Goal: Information Seeking & Learning: Learn about a topic

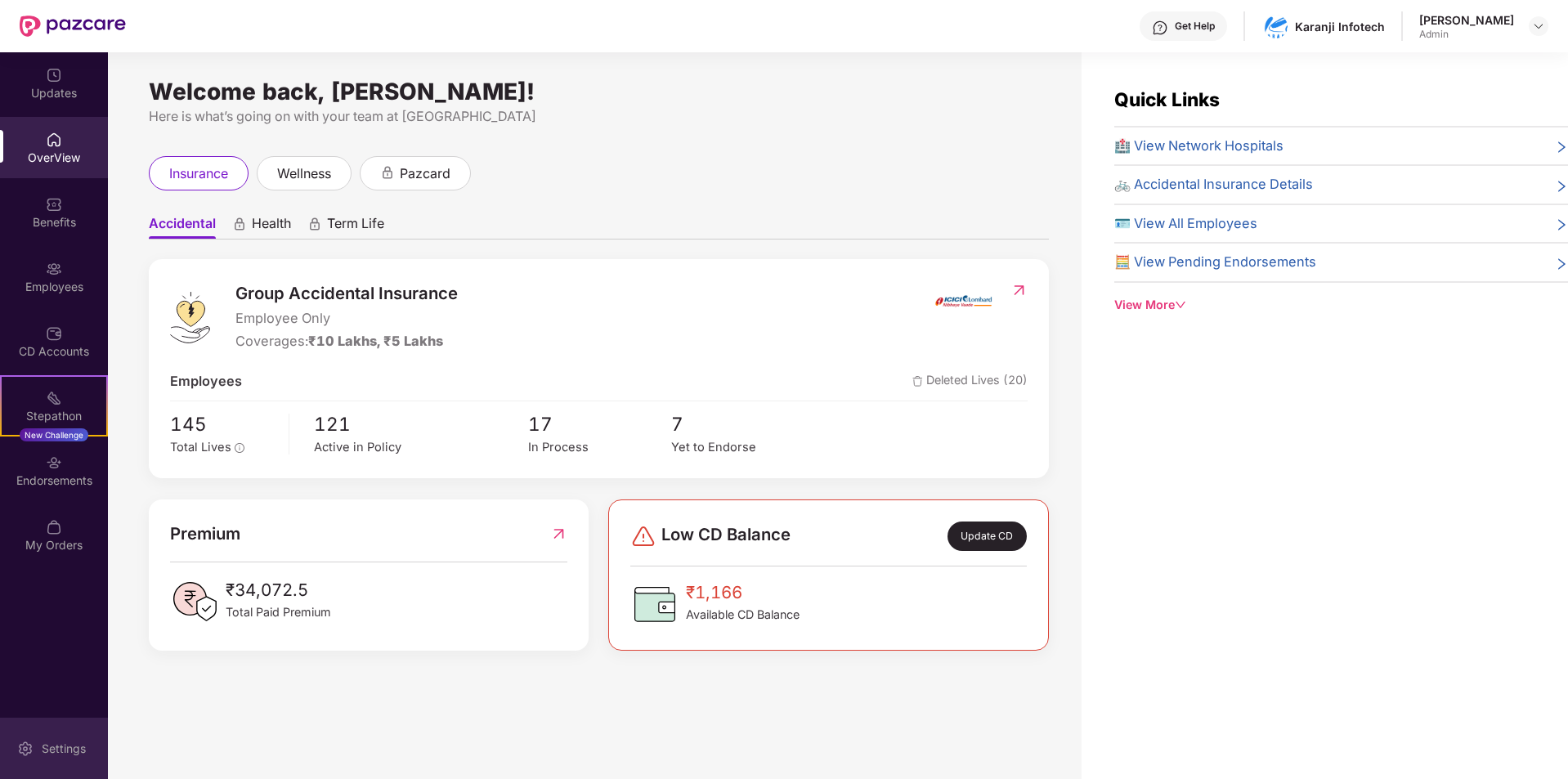
click at [42, 753] on div "Settings" at bounding box center [64, 748] width 54 height 16
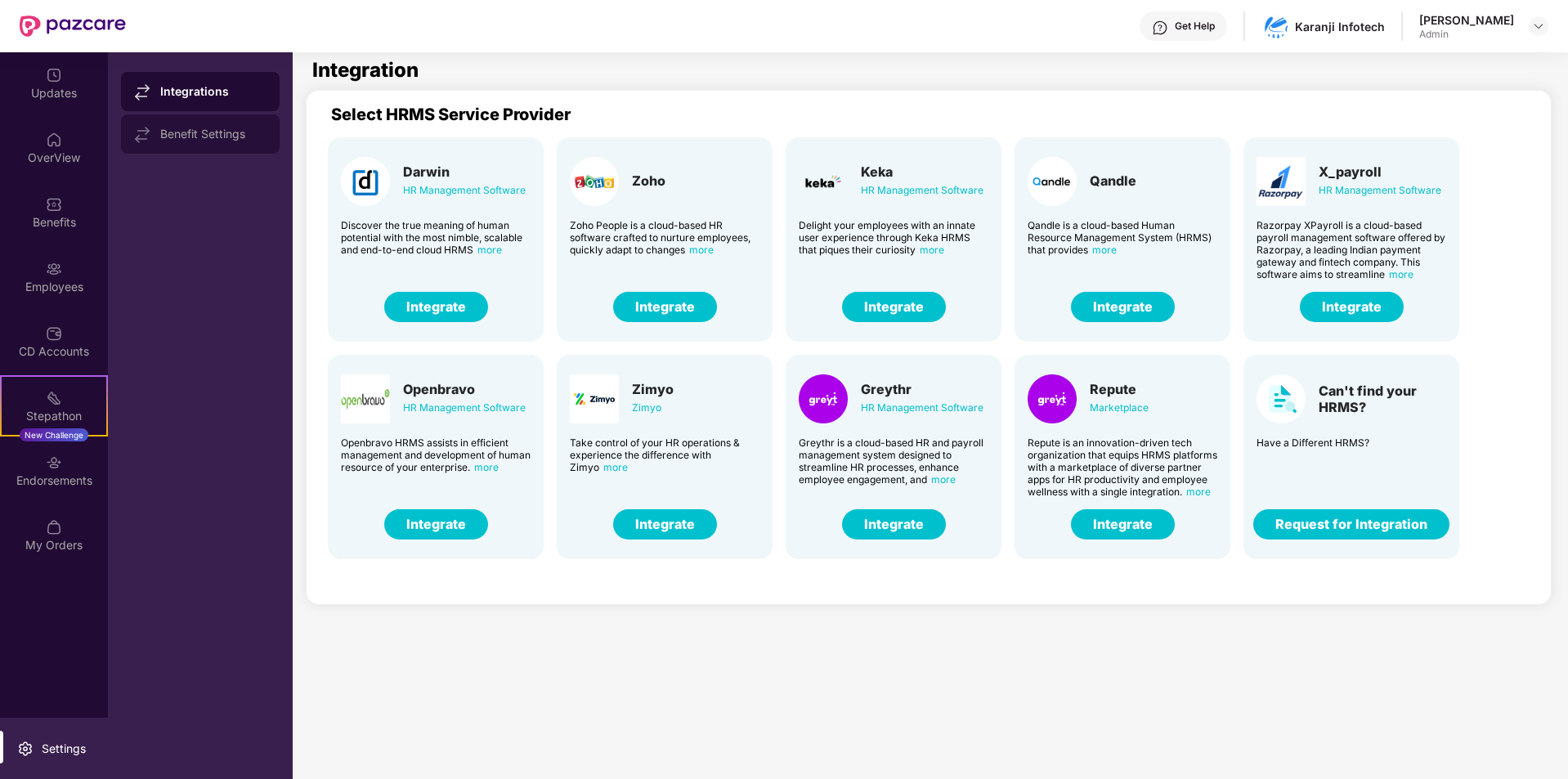
click at [214, 135] on div "Benefit Settings" at bounding box center [213, 134] width 107 height 13
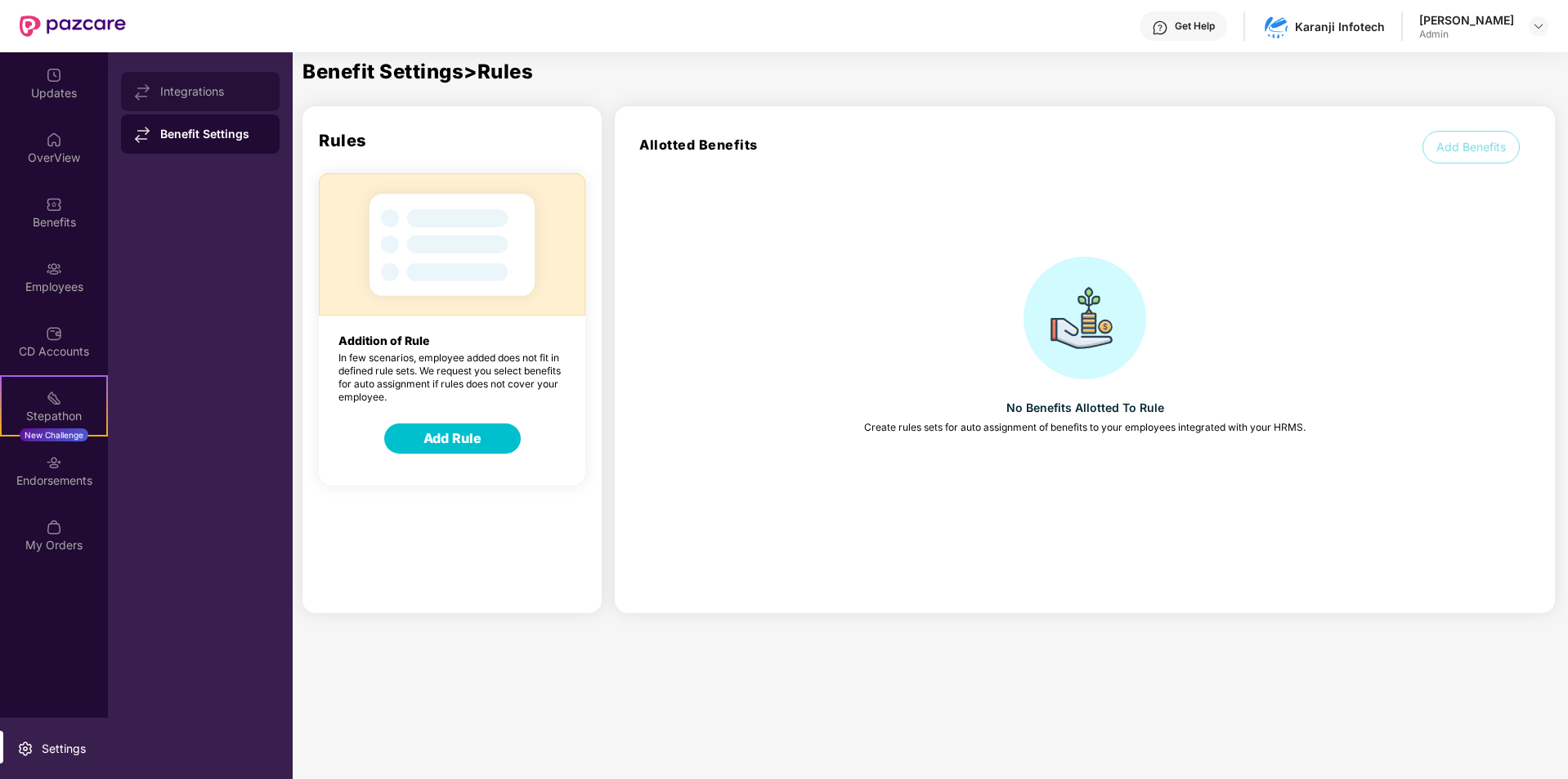
click at [177, 89] on div "Integrations" at bounding box center [213, 91] width 107 height 13
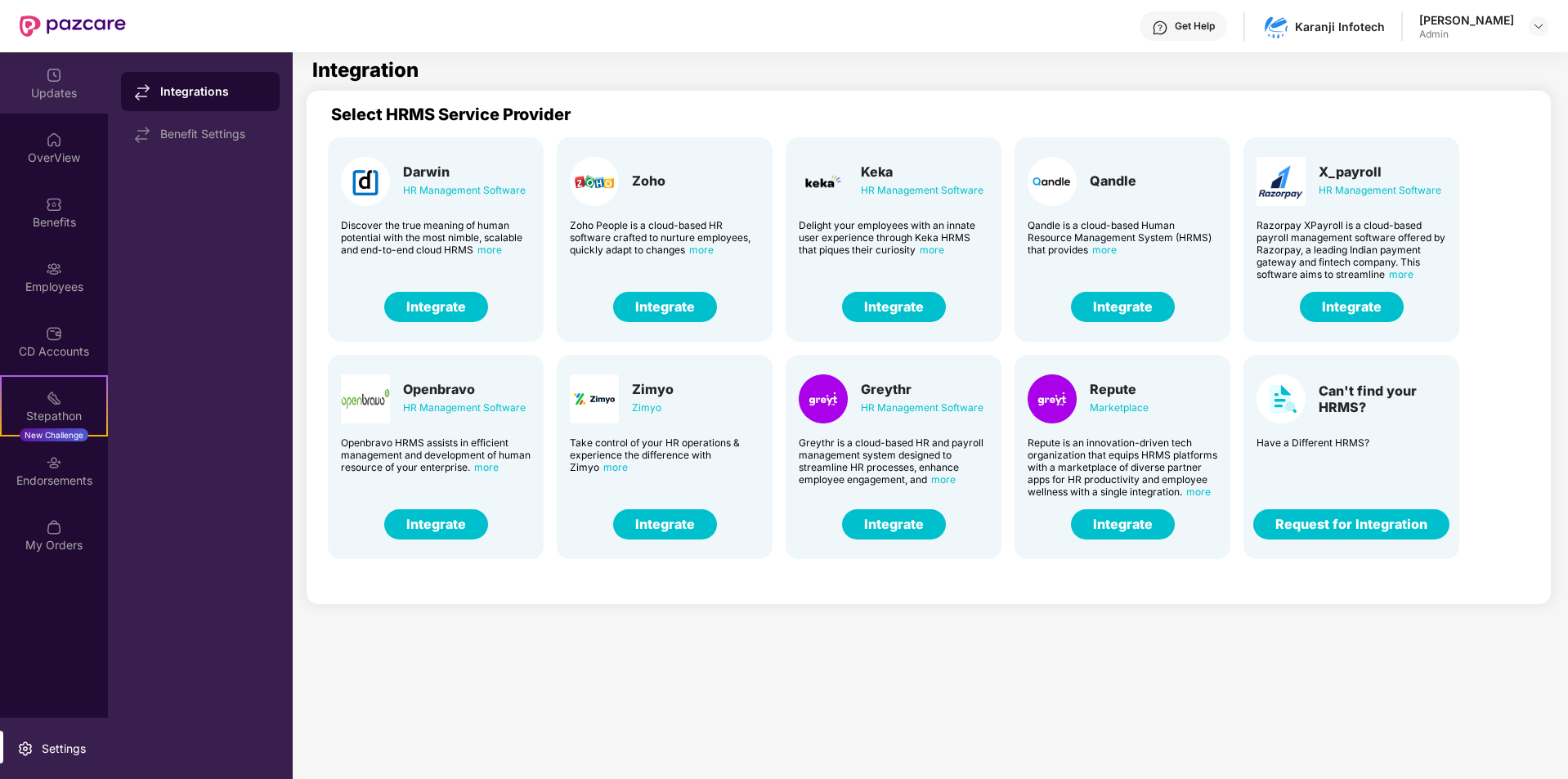
click at [51, 94] on div "Updates" at bounding box center [53, 93] width 108 height 16
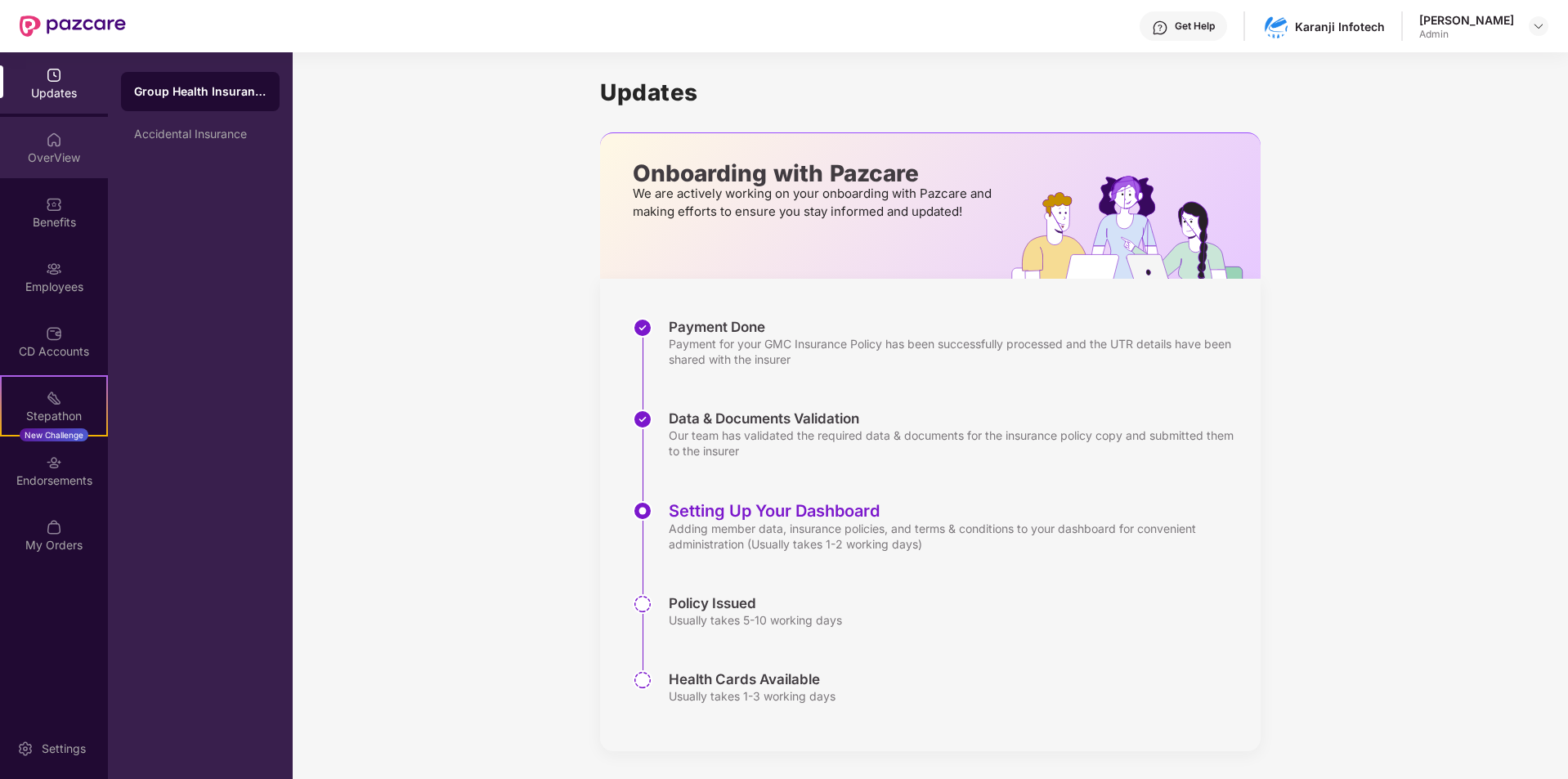
click at [61, 147] on img at bounding box center [54, 140] width 16 height 16
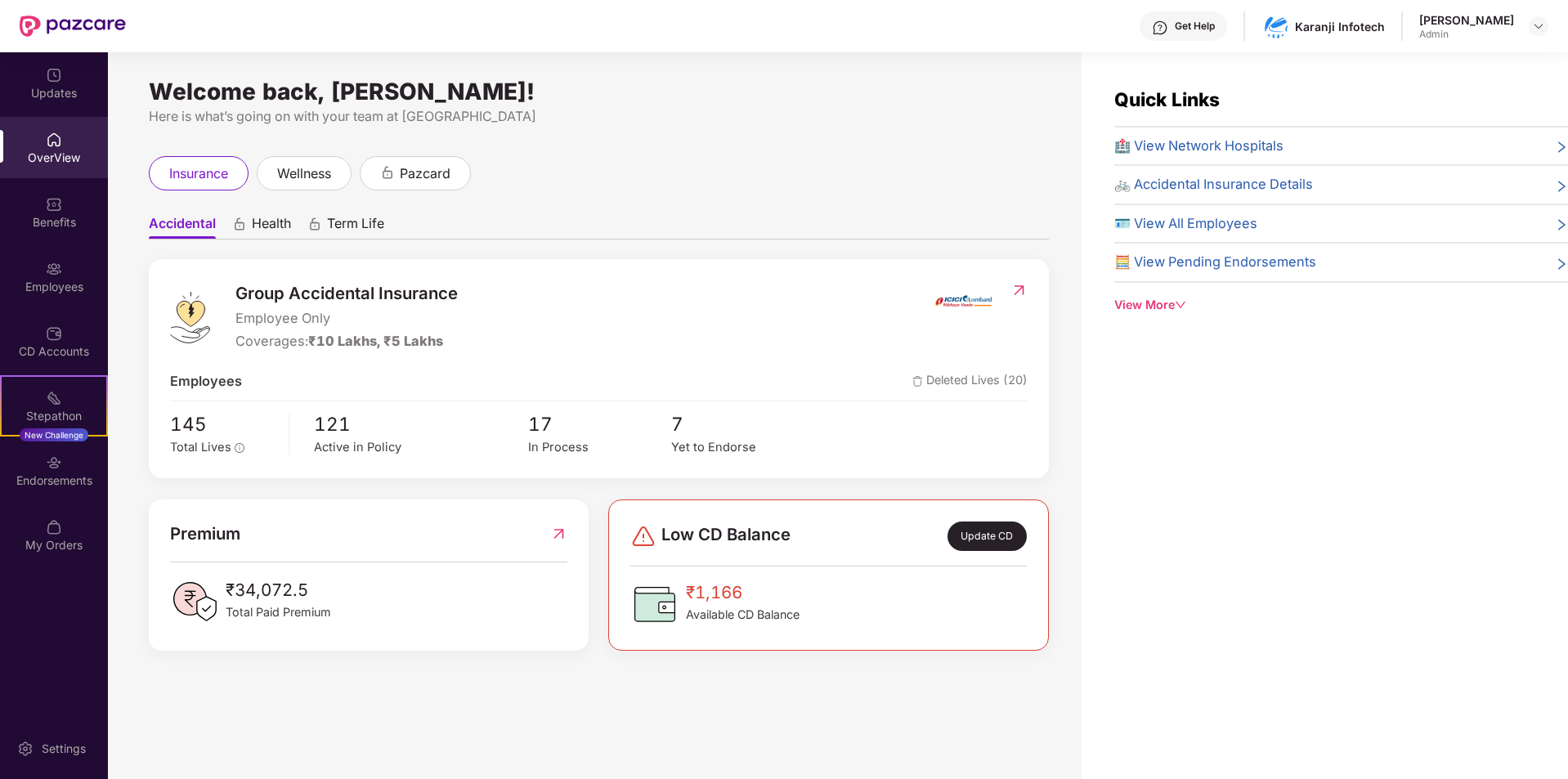
click at [1155, 302] on div "View More" at bounding box center [1341, 305] width 454 height 18
click at [1535, 23] on img at bounding box center [1538, 26] width 13 height 13
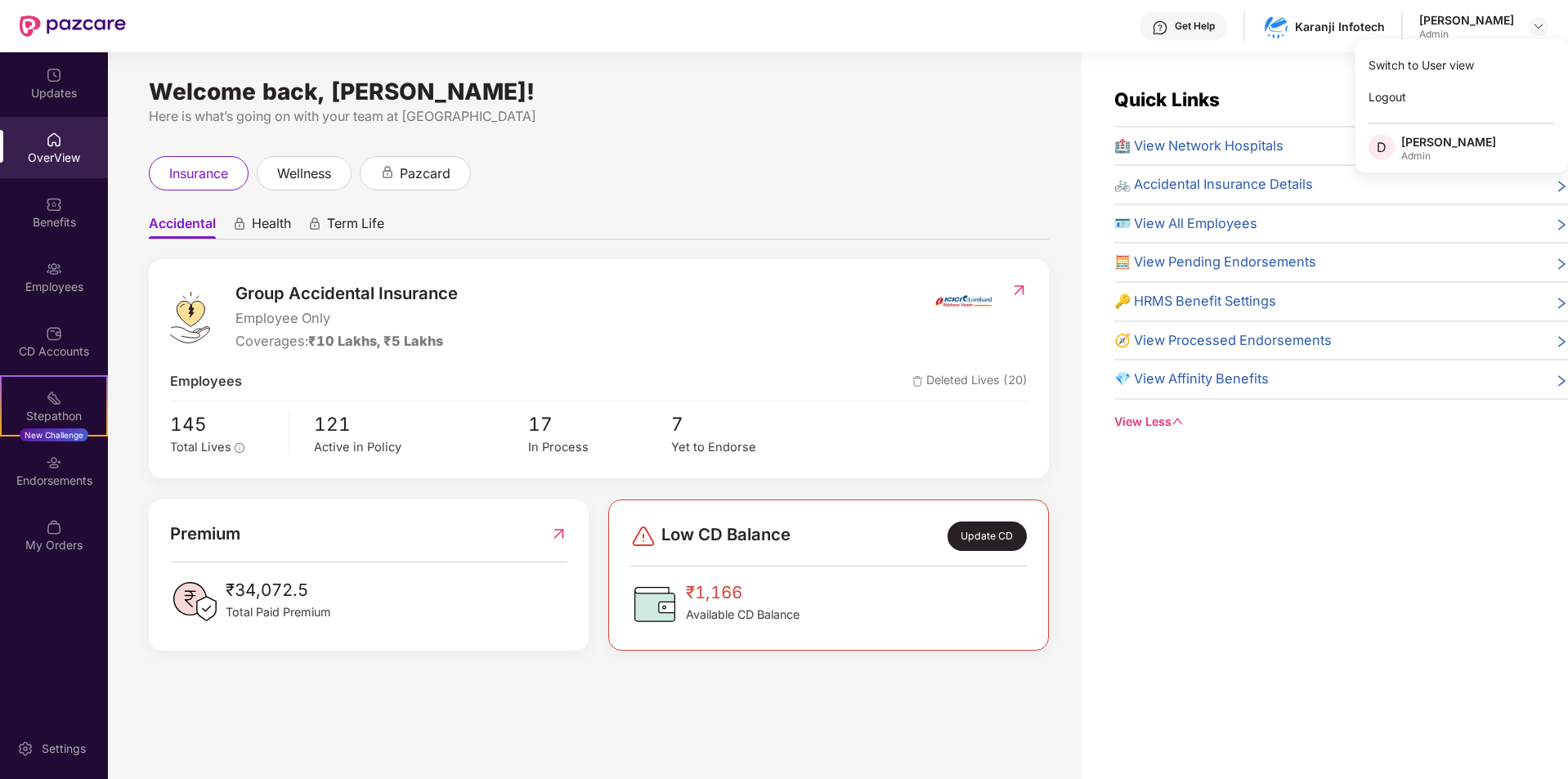
click at [1423, 147] on div "[PERSON_NAME]" at bounding box center [1448, 141] width 95 height 15
click at [56, 348] on div "CD Accounts" at bounding box center [53, 352] width 108 height 16
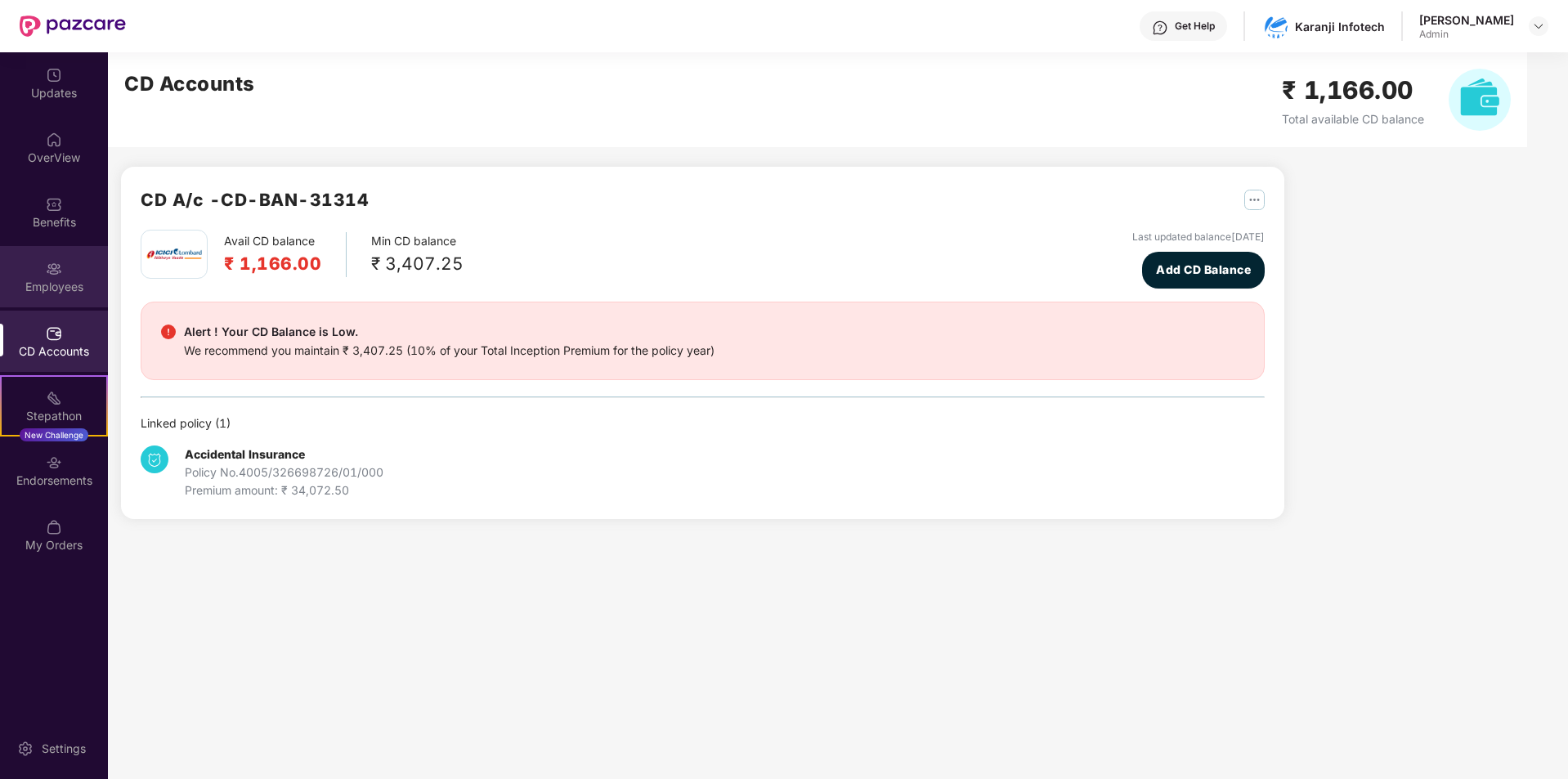
click at [54, 287] on div "Employees" at bounding box center [53, 286] width 108 height 16
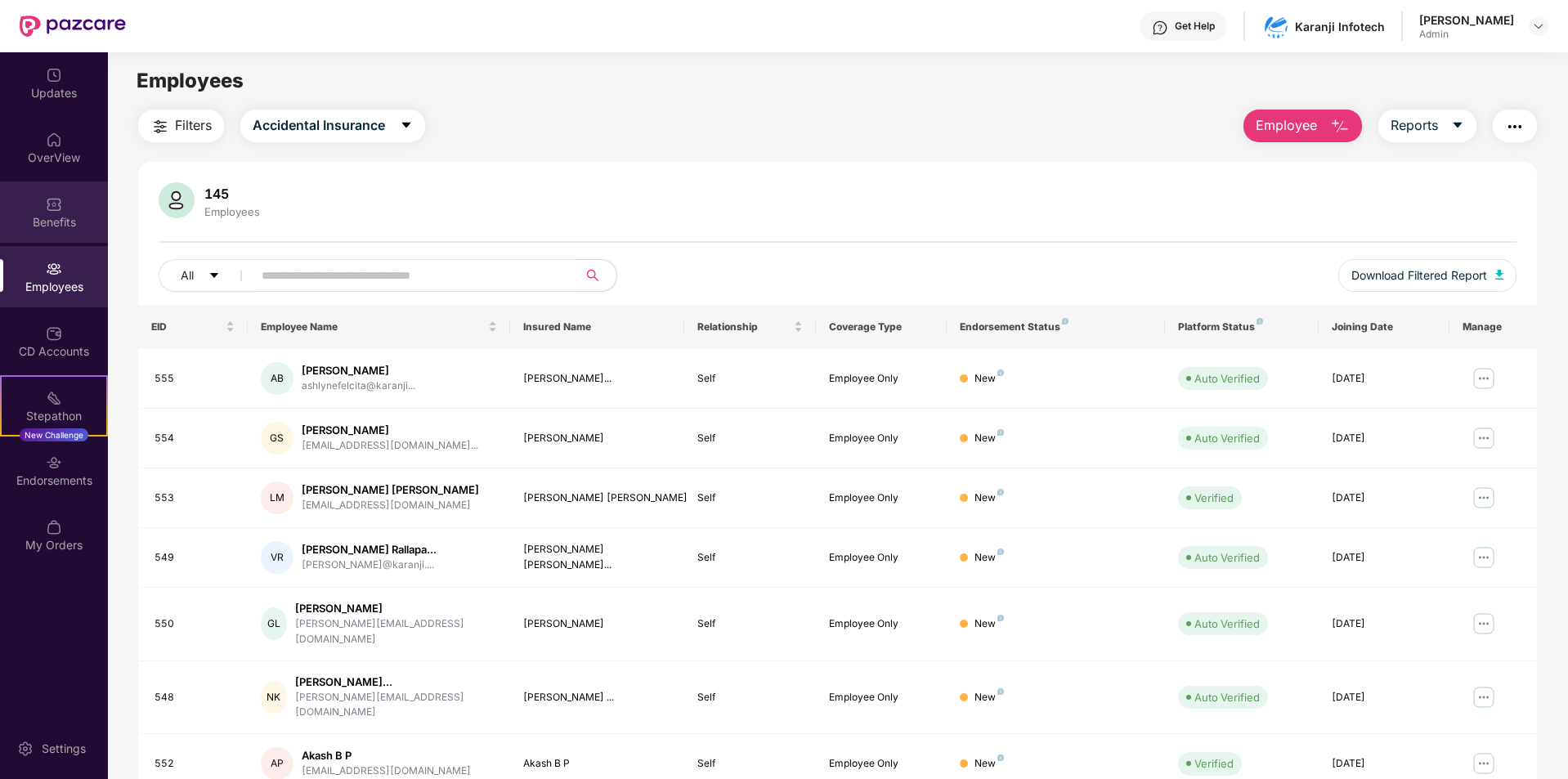
click at [61, 218] on div "Benefits" at bounding box center [53, 222] width 108 height 16
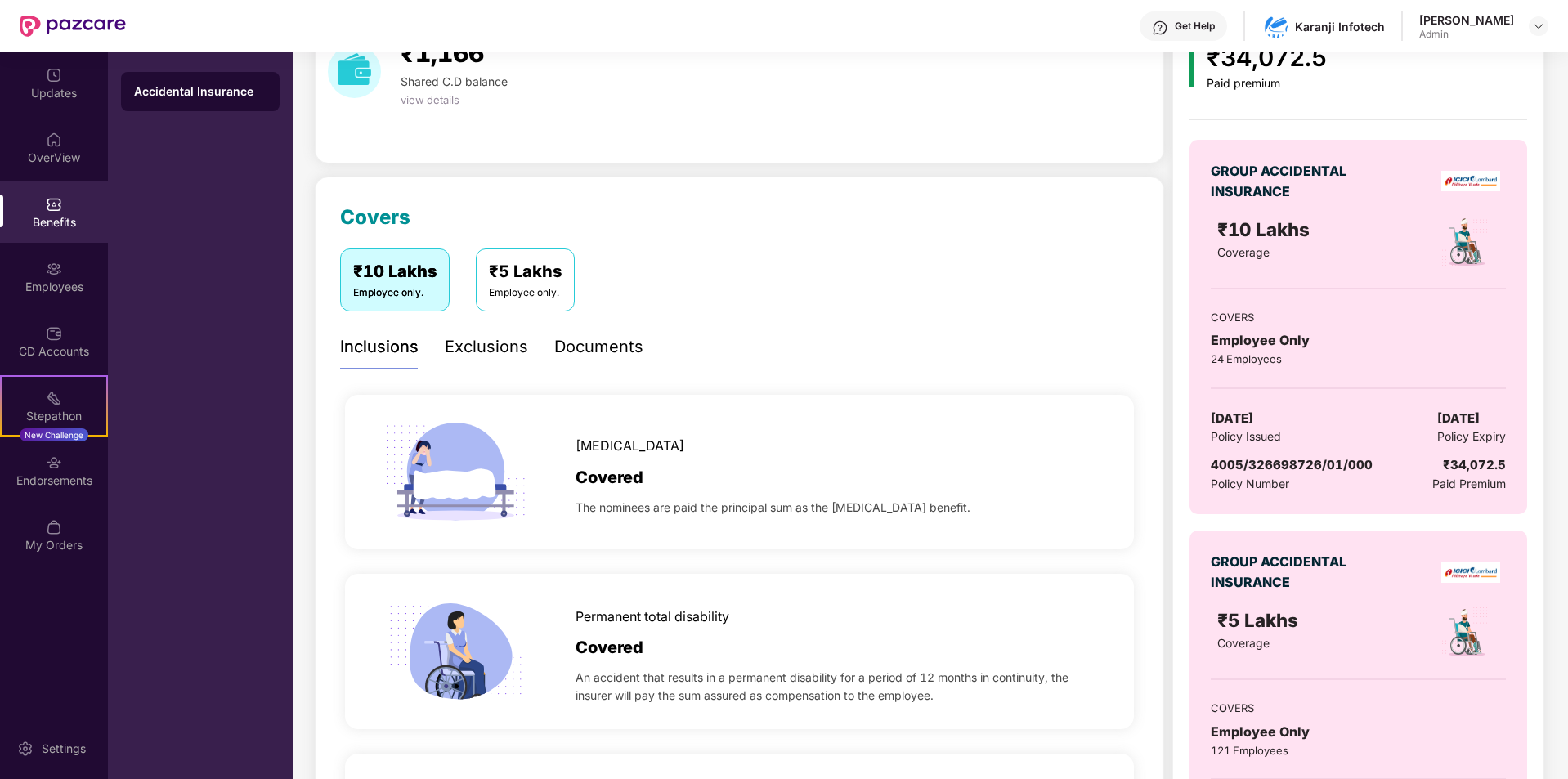
scroll to position [124, 0]
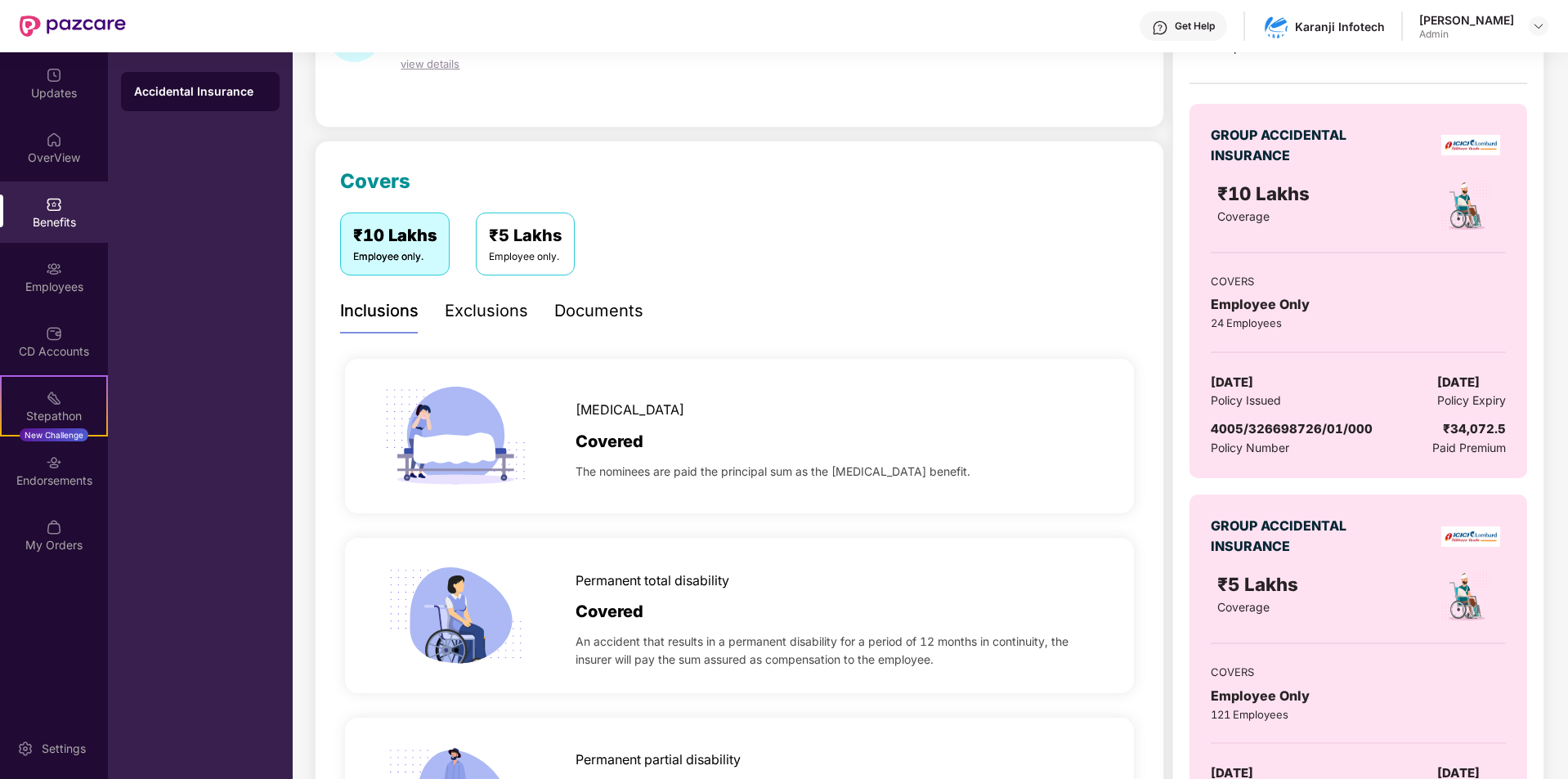
click at [505, 306] on div "Exclusions" at bounding box center [486, 311] width 83 height 25
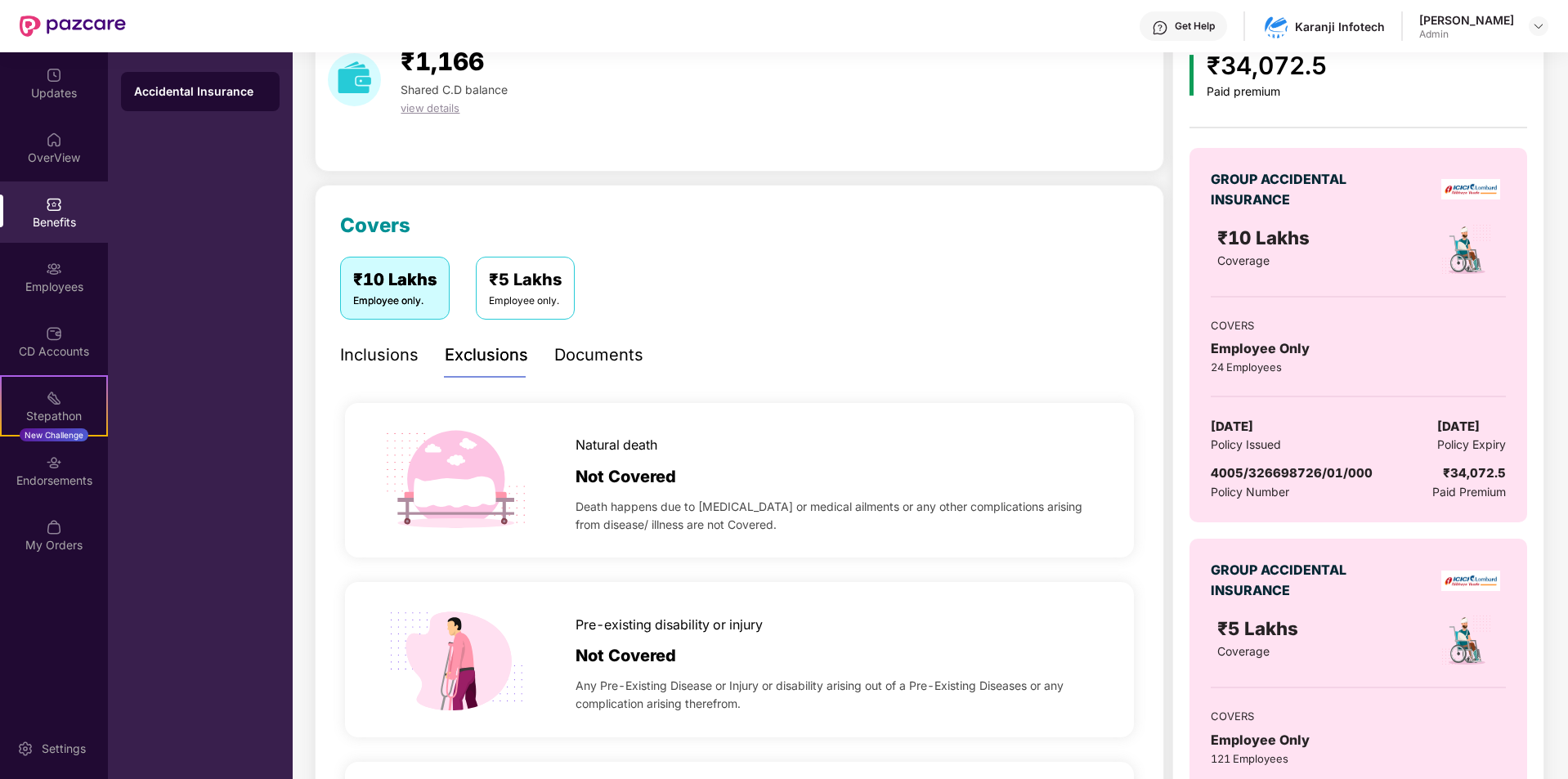
scroll to position [0, 0]
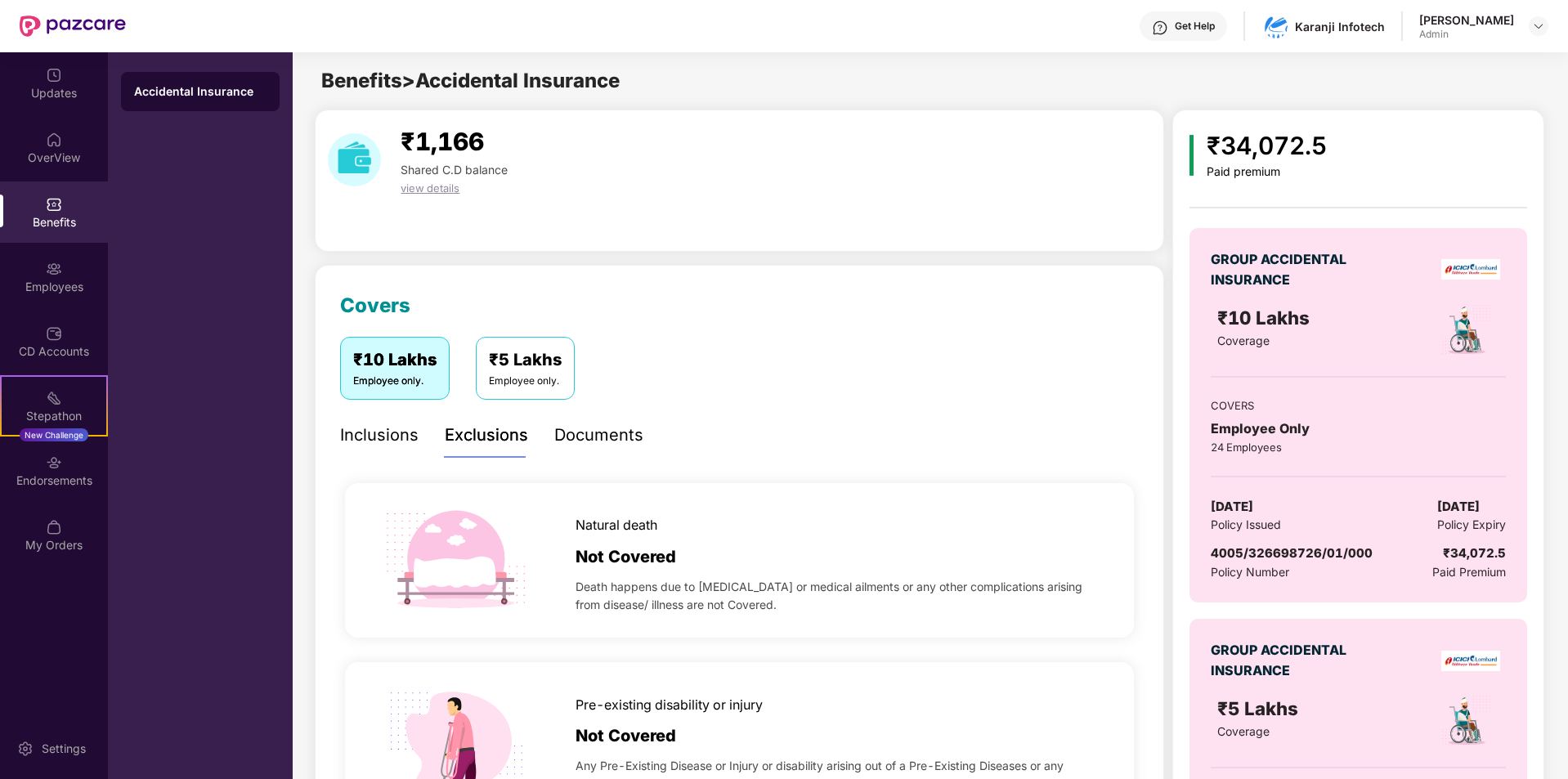
click at [353, 428] on div "Inclusions" at bounding box center [379, 436] width 79 height 25
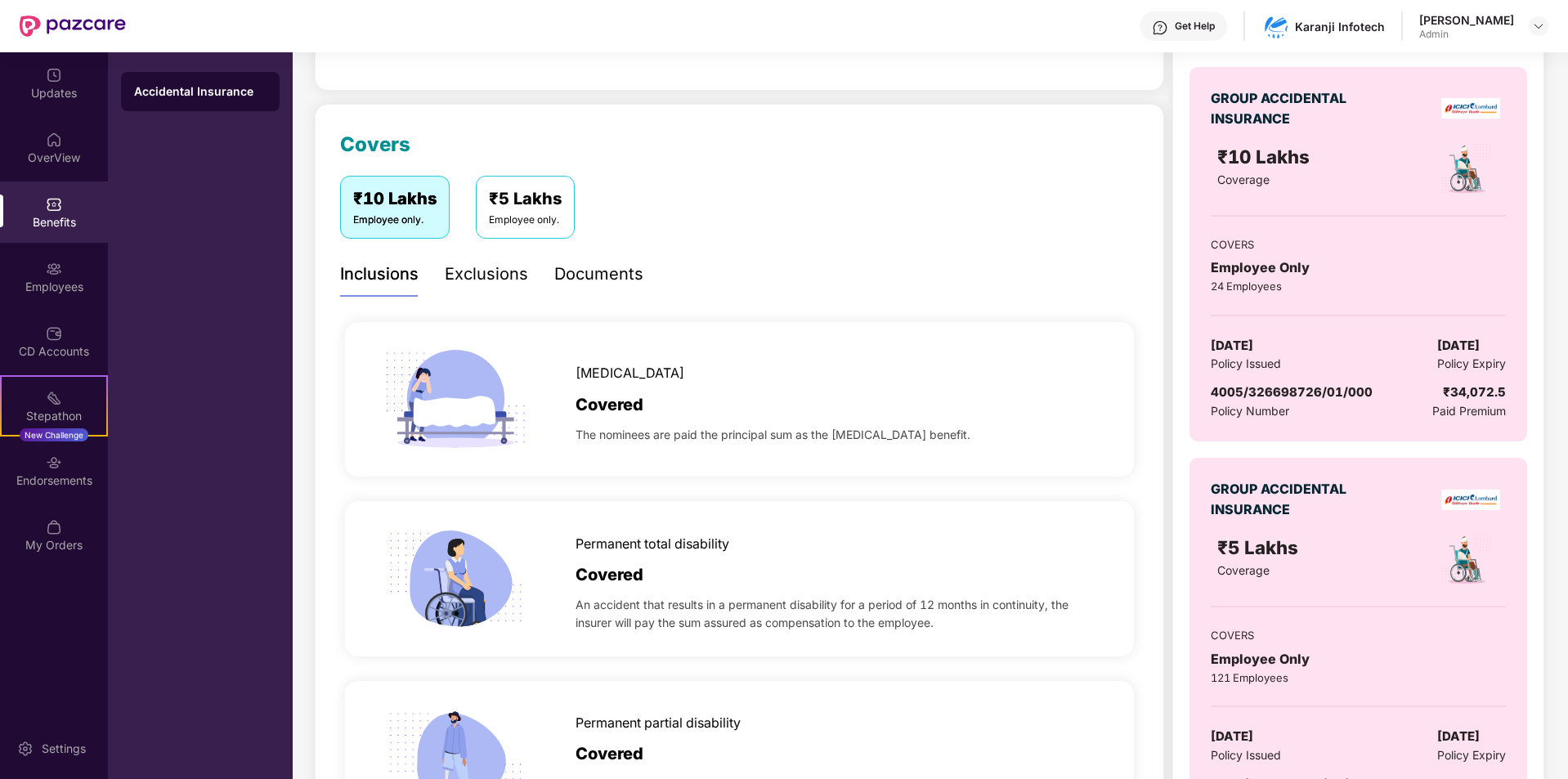
scroll to position [124, 0]
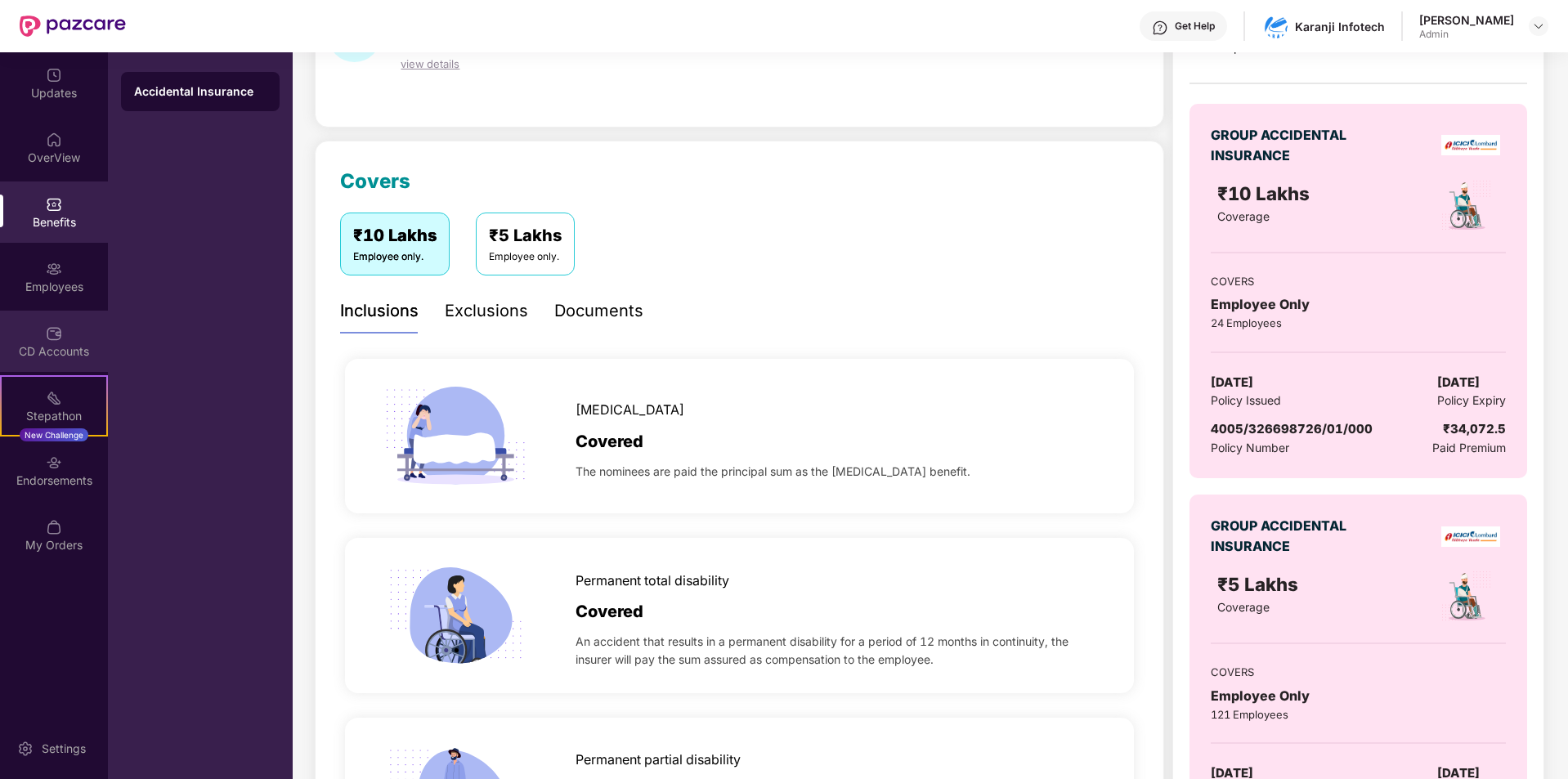
click at [60, 344] on div "CD Accounts" at bounding box center [53, 352] width 108 height 16
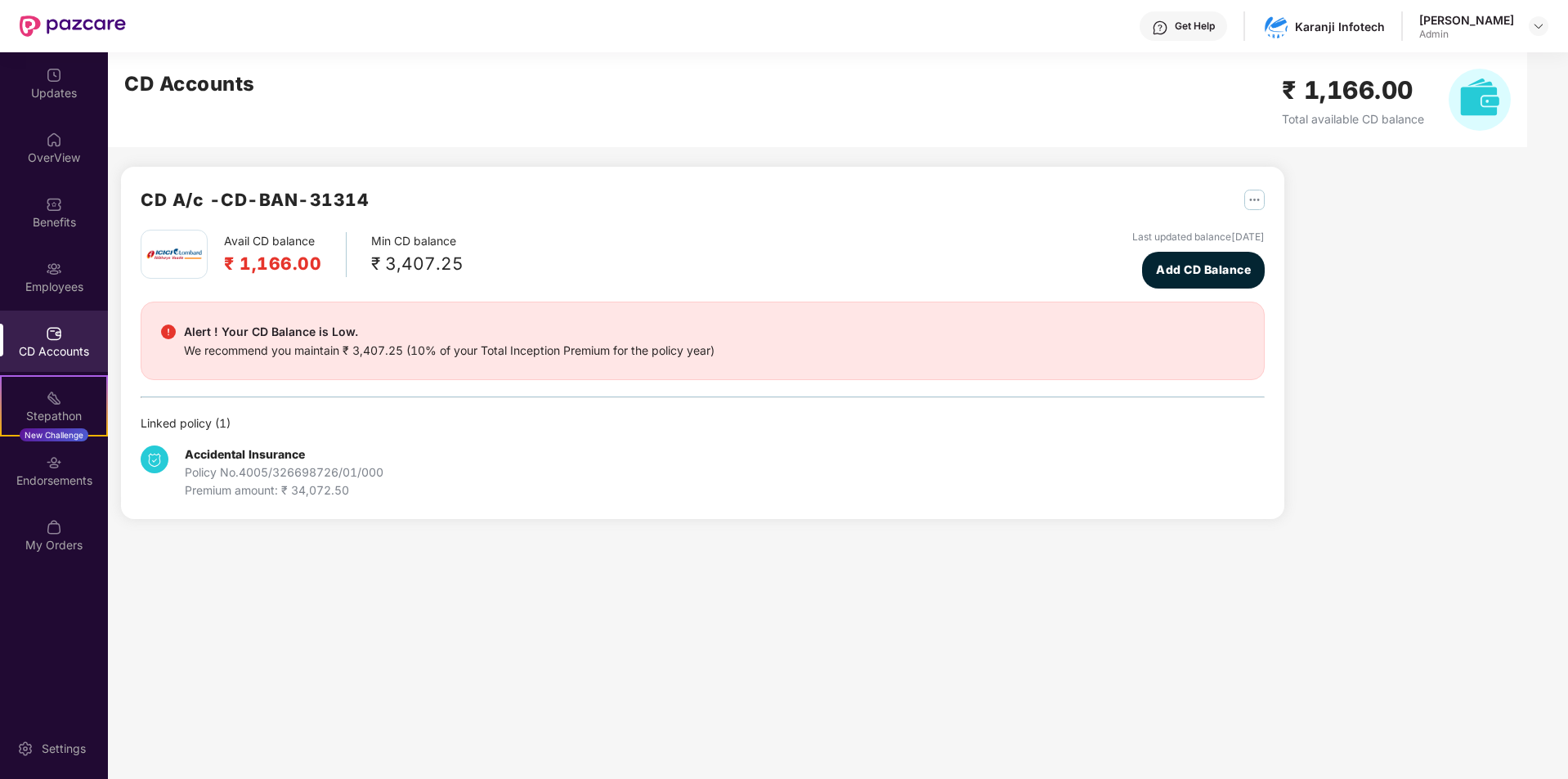
scroll to position [0, 0]
click at [64, 277] on div "Employees" at bounding box center [53, 277] width 108 height 61
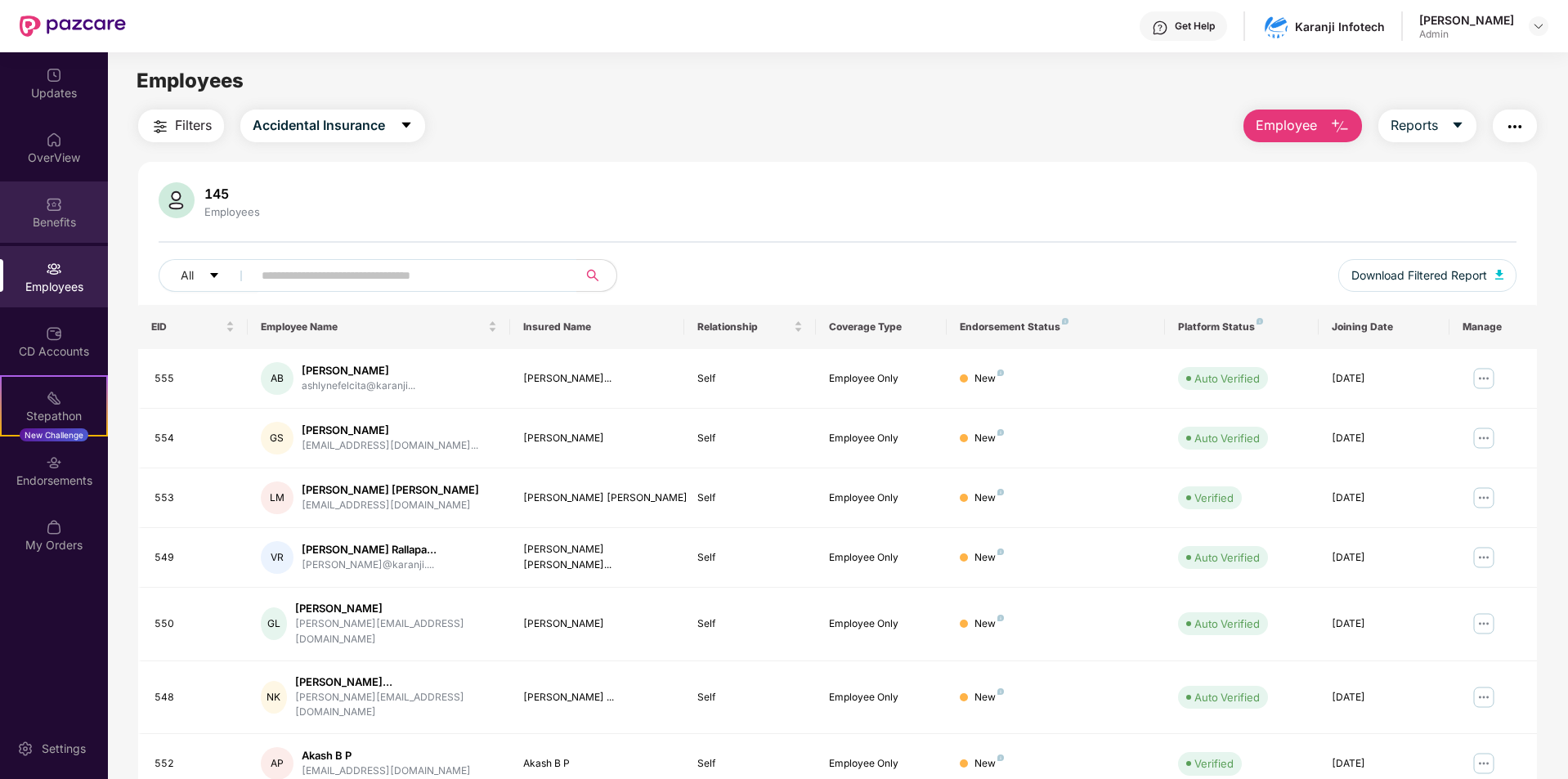
click at [41, 212] on div "Benefits" at bounding box center [53, 212] width 108 height 61
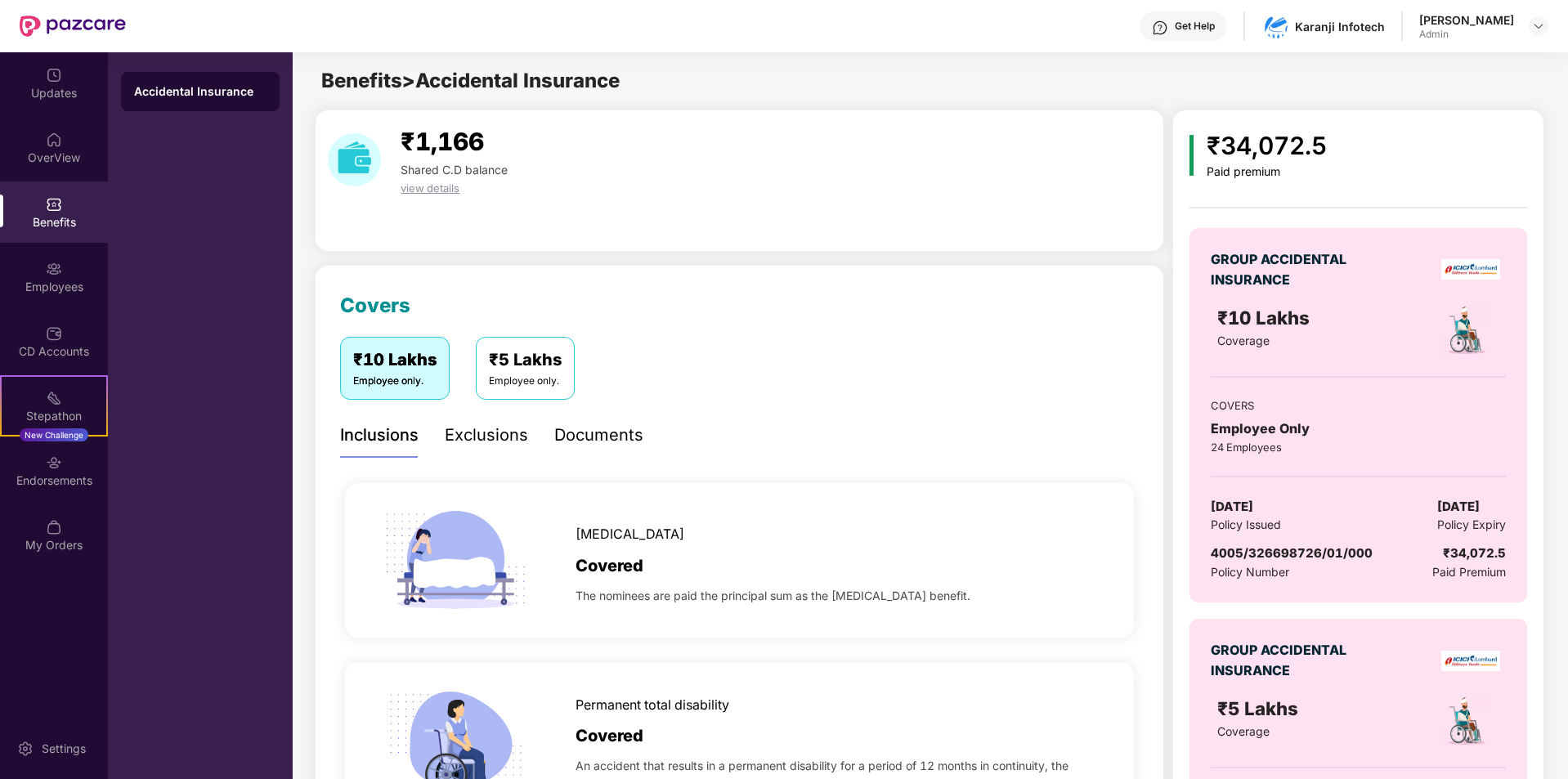
click at [353, 72] on span "Benefits > Accidental Insurance" at bounding box center [470, 80] width 298 height 23
click at [557, 350] on div "₹5 Lakhs" at bounding box center [525, 360] width 72 height 25
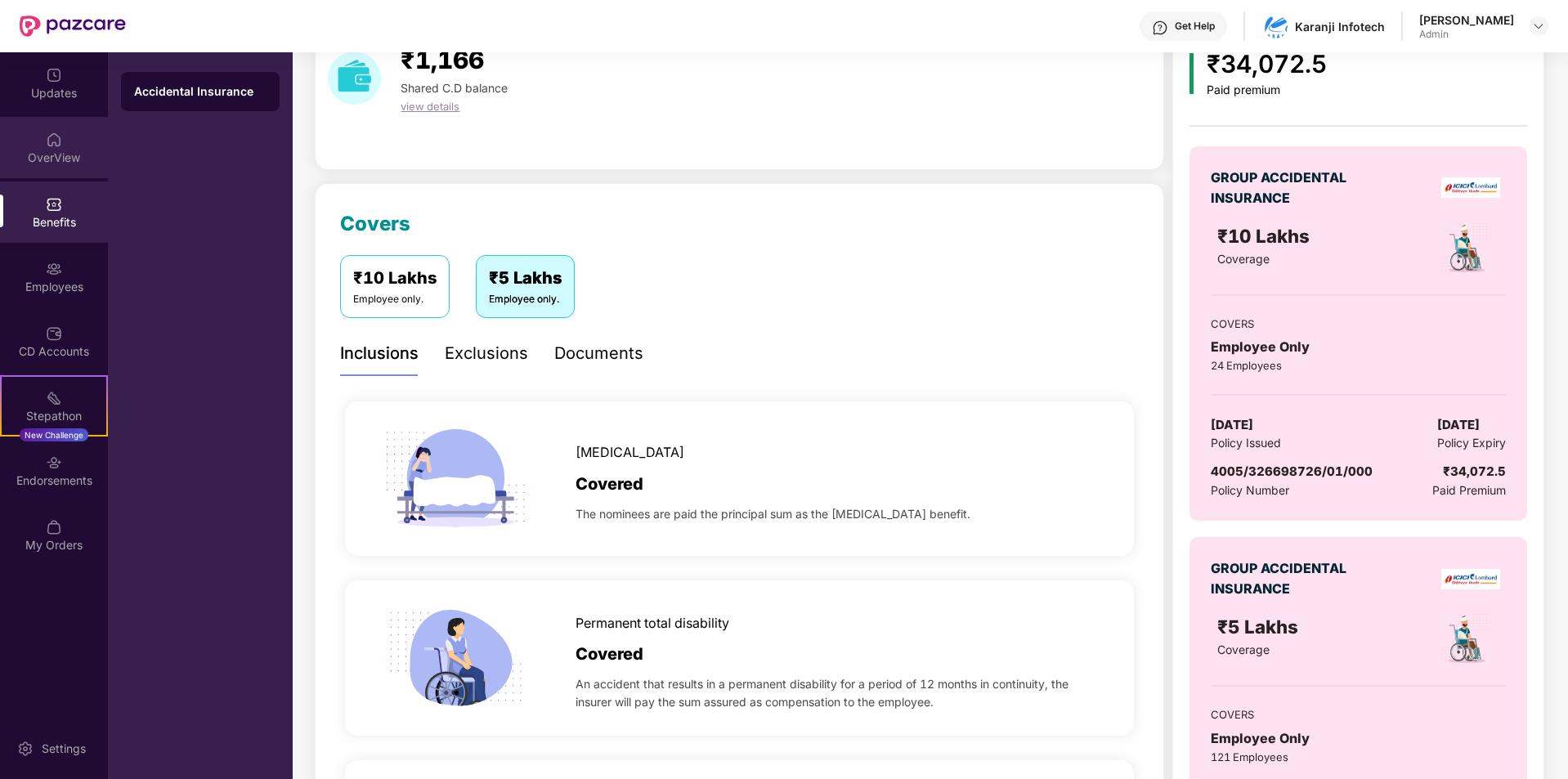
click at [59, 155] on div "OverView" at bounding box center [53, 158] width 108 height 16
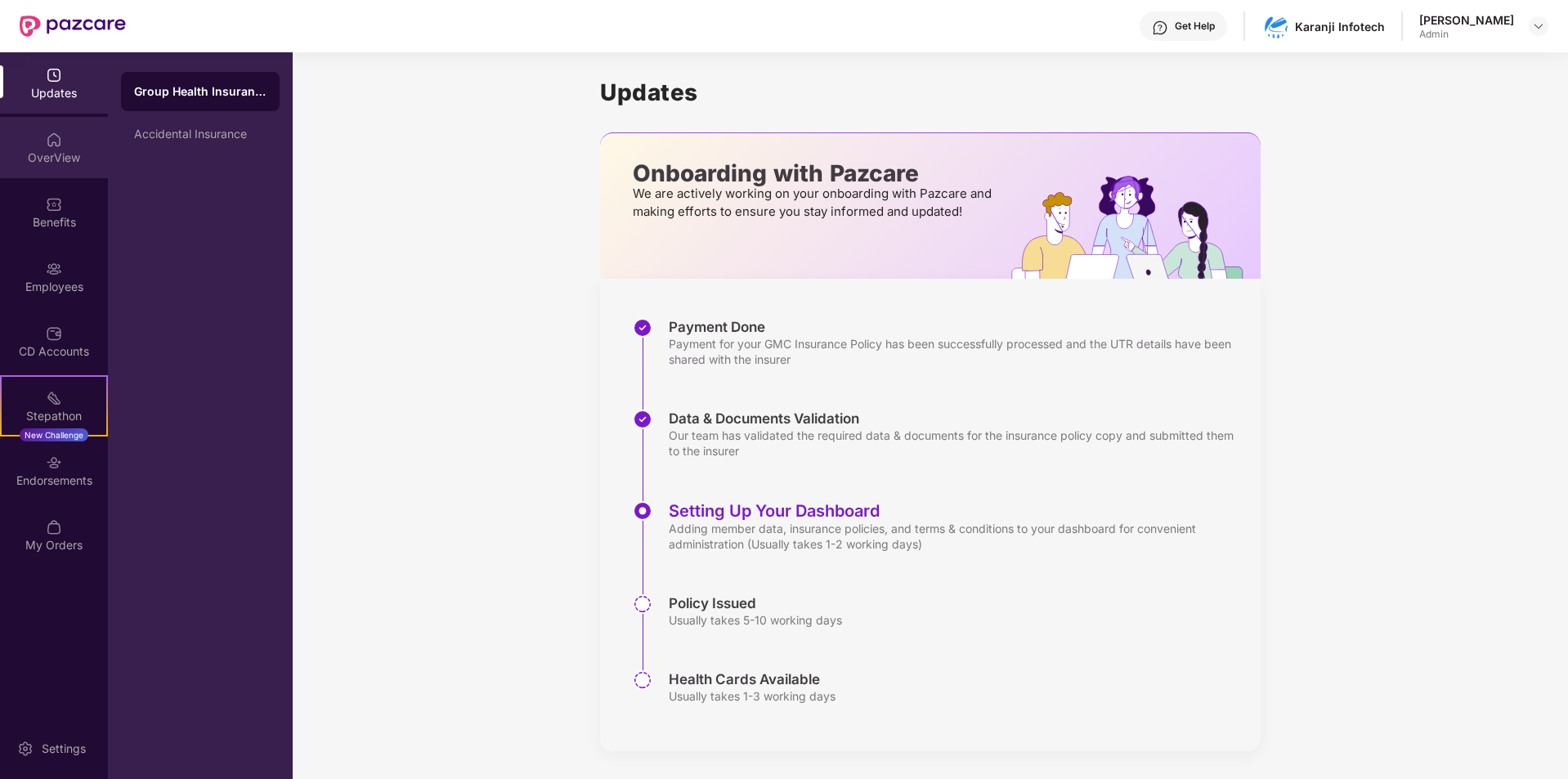
click at [39, 160] on div "OverView" at bounding box center [53, 158] width 108 height 16
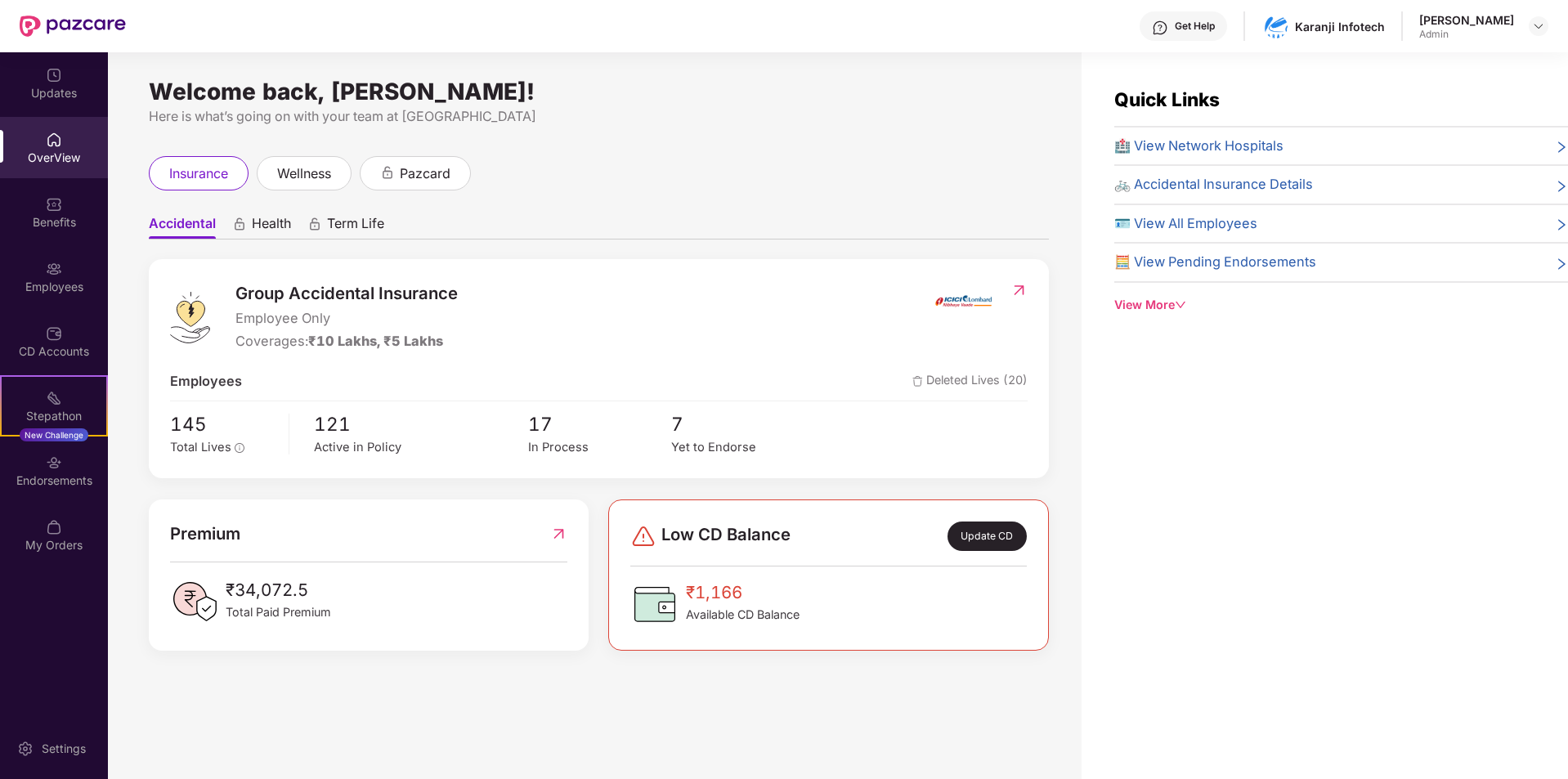
click at [252, 223] on span "Health" at bounding box center [271, 227] width 39 height 23
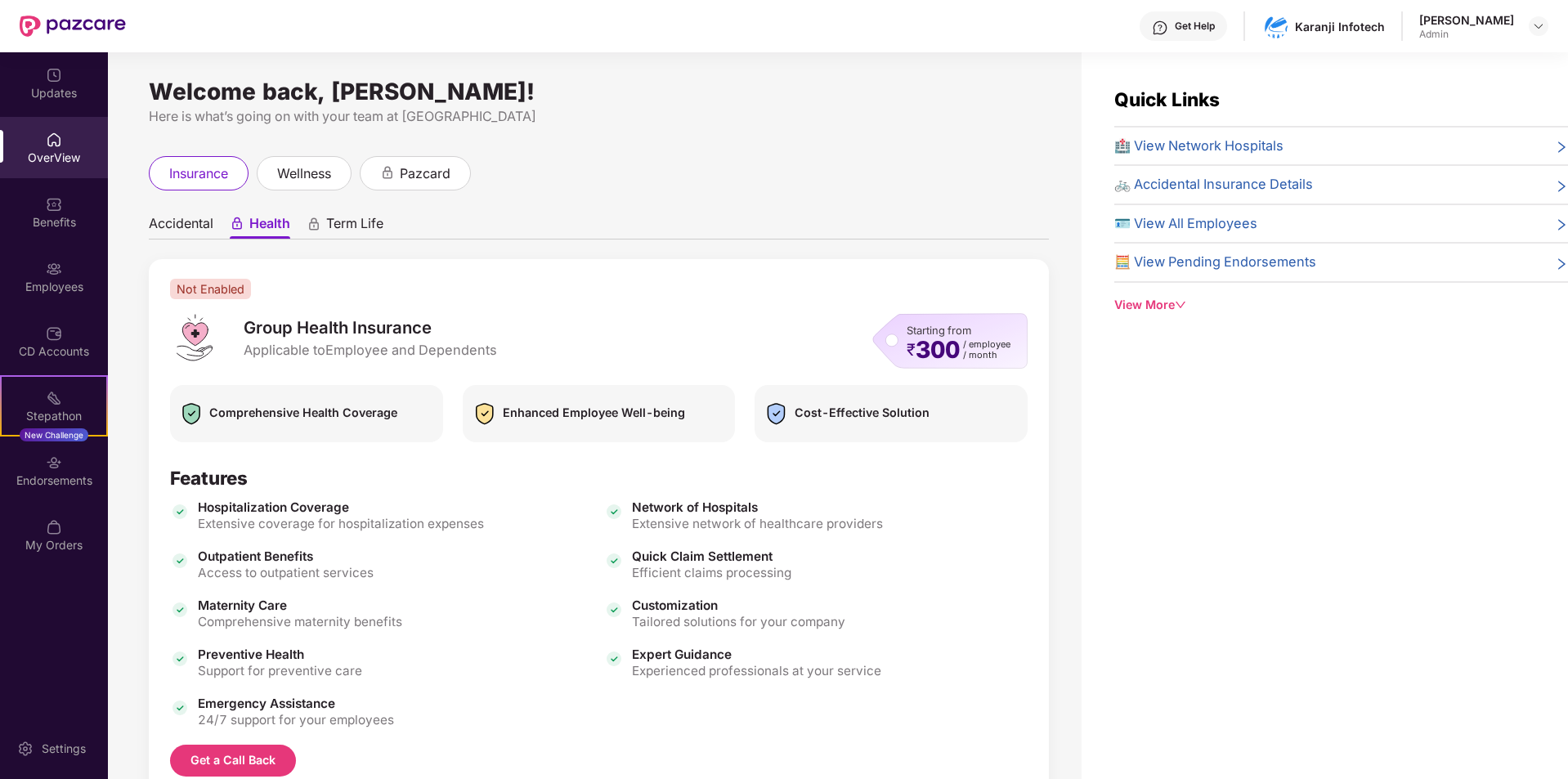
click at [352, 220] on span "Term Life" at bounding box center [354, 227] width 57 height 23
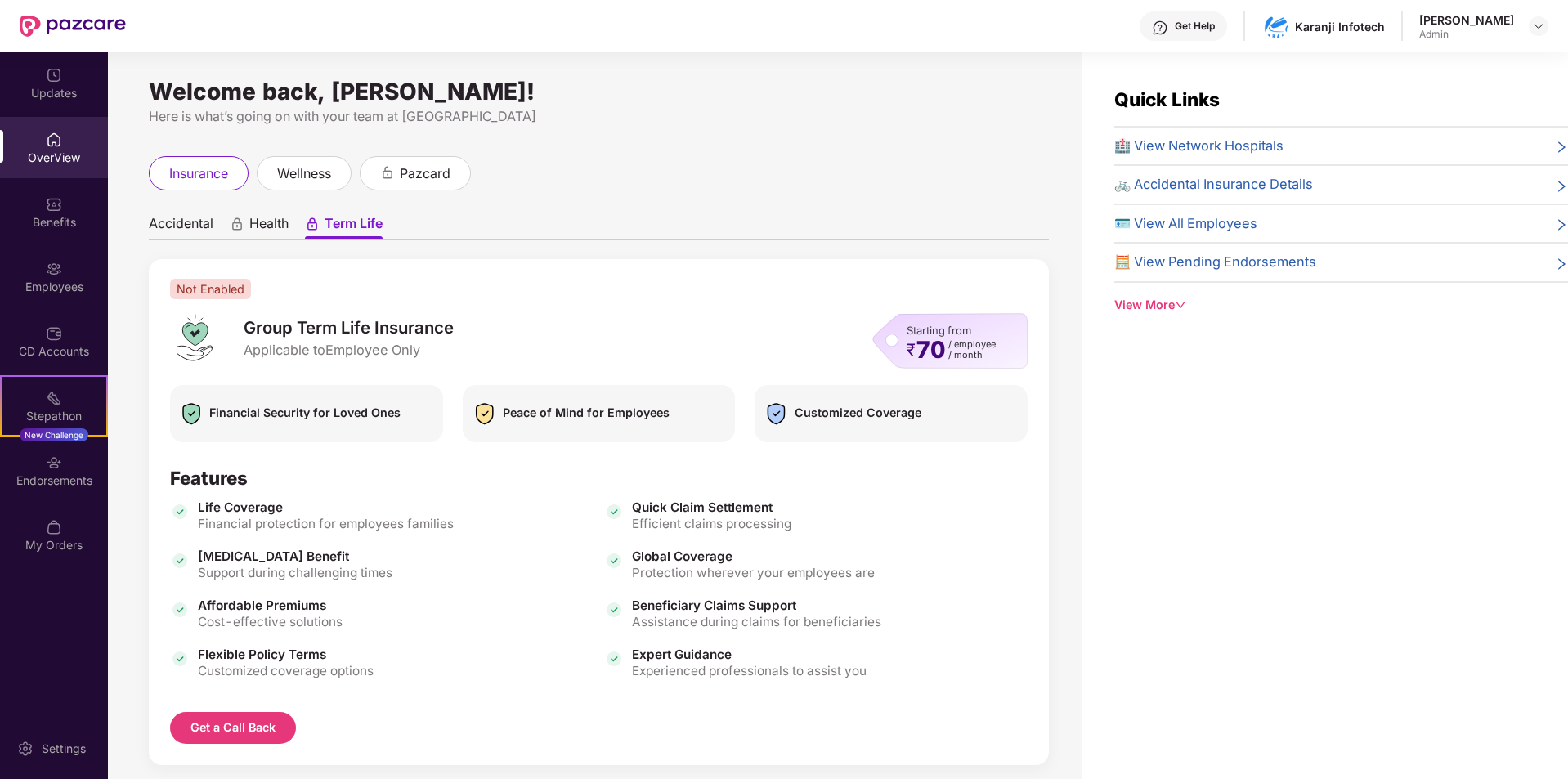
click at [212, 228] on span "Accidental" at bounding box center [181, 227] width 64 height 23
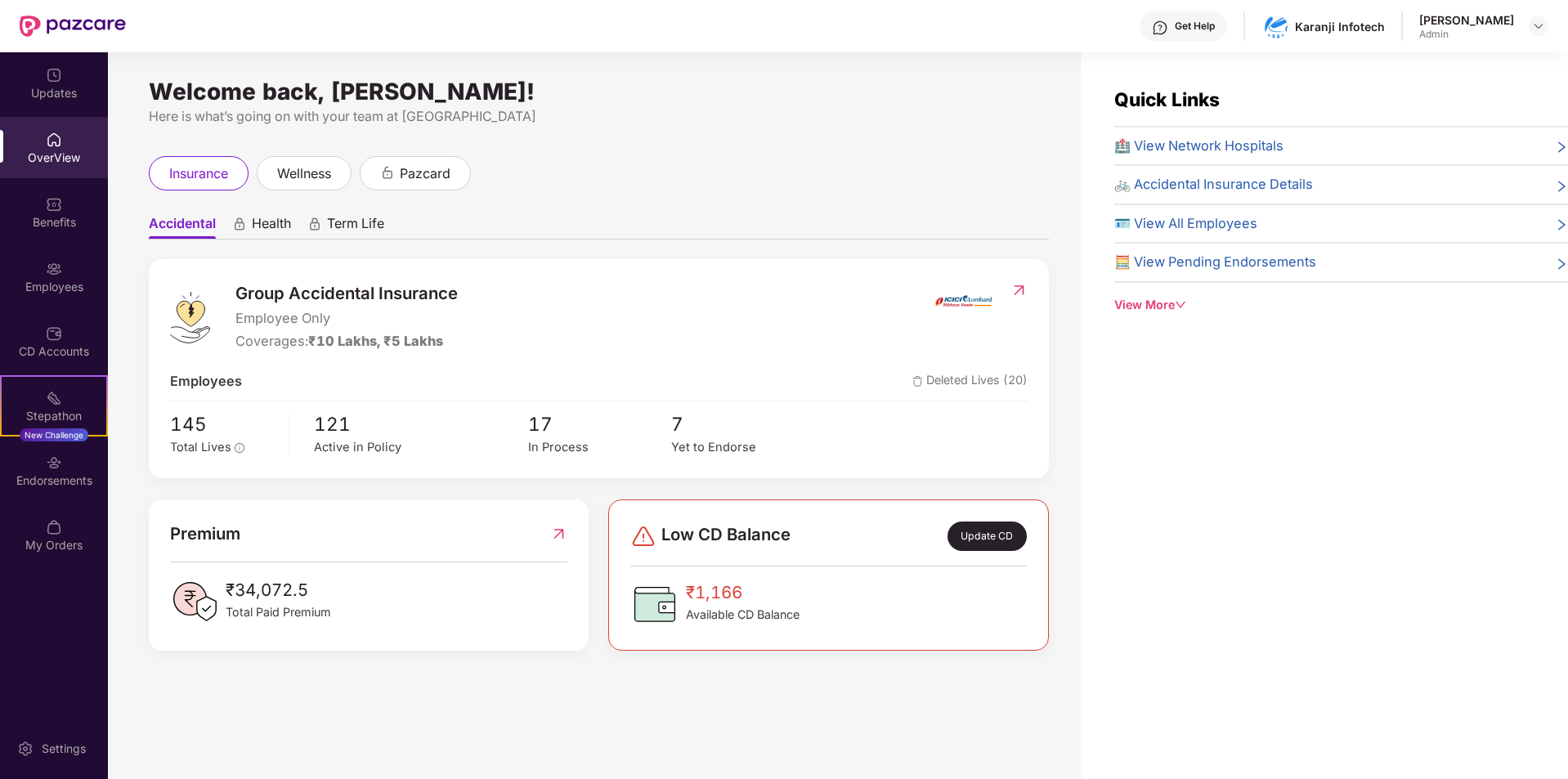
click at [1178, 145] on span "🏥 View Network Hospitals" at bounding box center [1198, 146] width 169 height 22
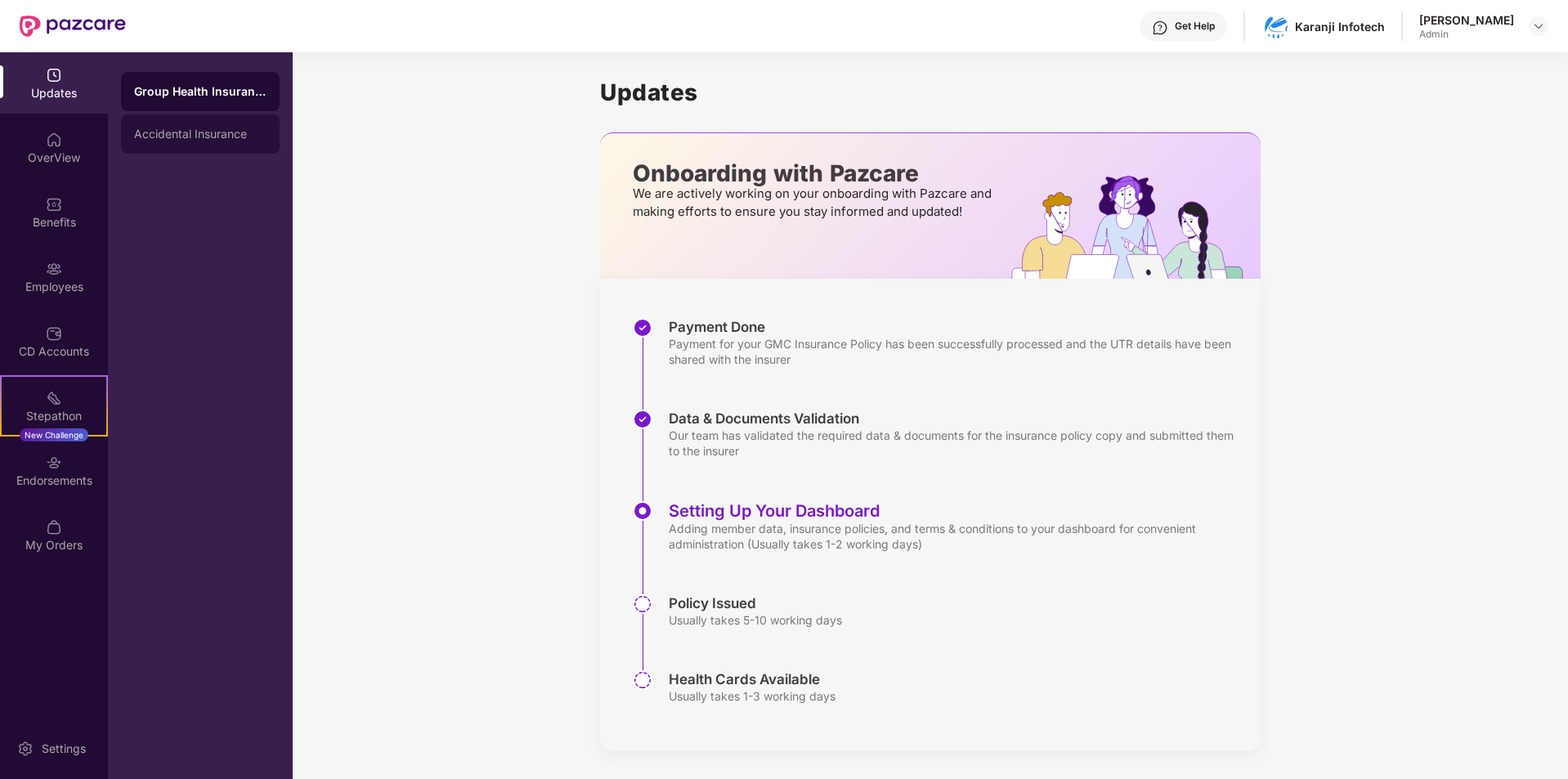
click at [191, 125] on div "Accidental Insurance" at bounding box center [200, 134] width 158 height 39
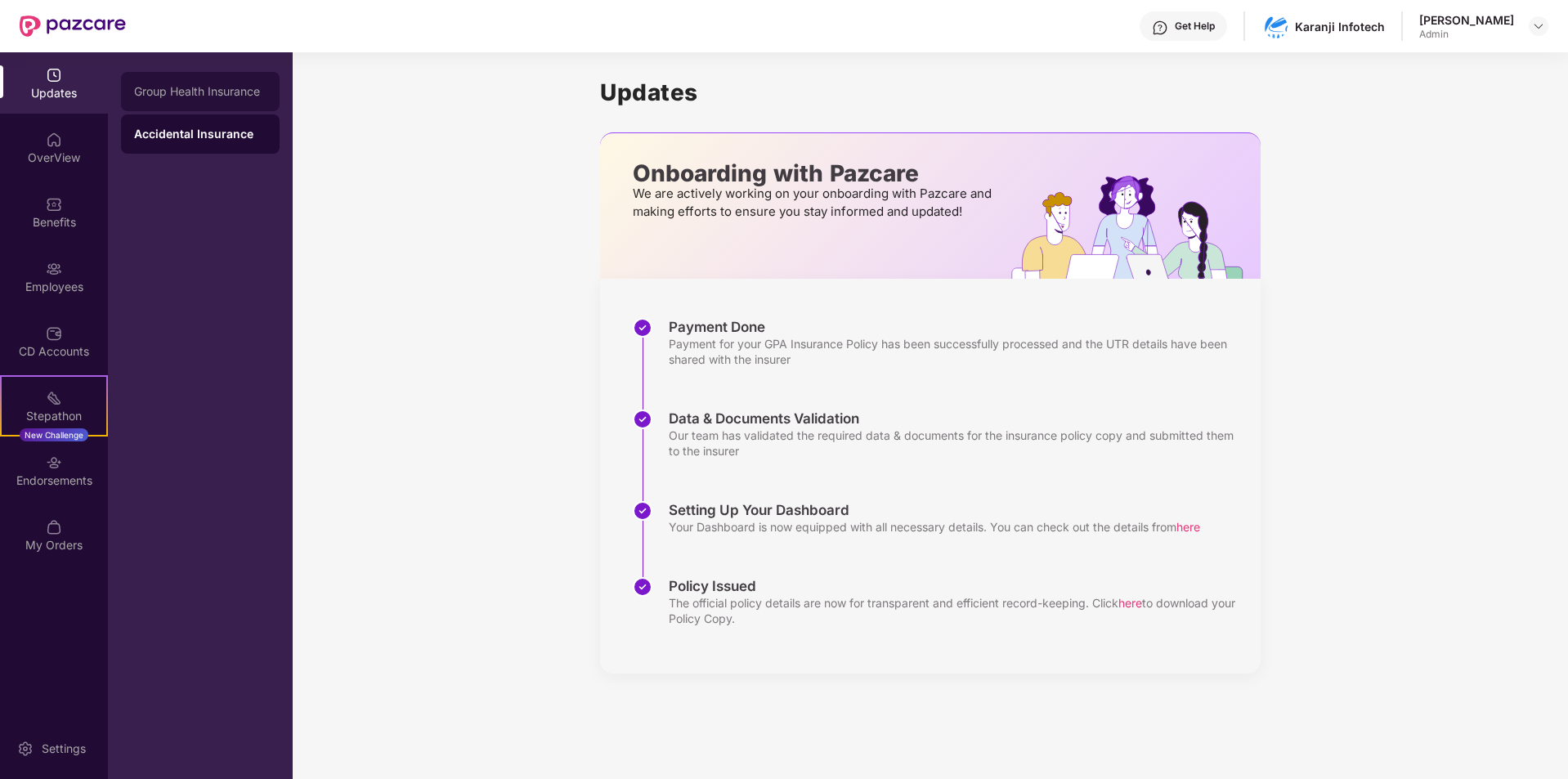
click at [196, 94] on div "Group Health Insurance" at bounding box center [200, 91] width 133 height 13
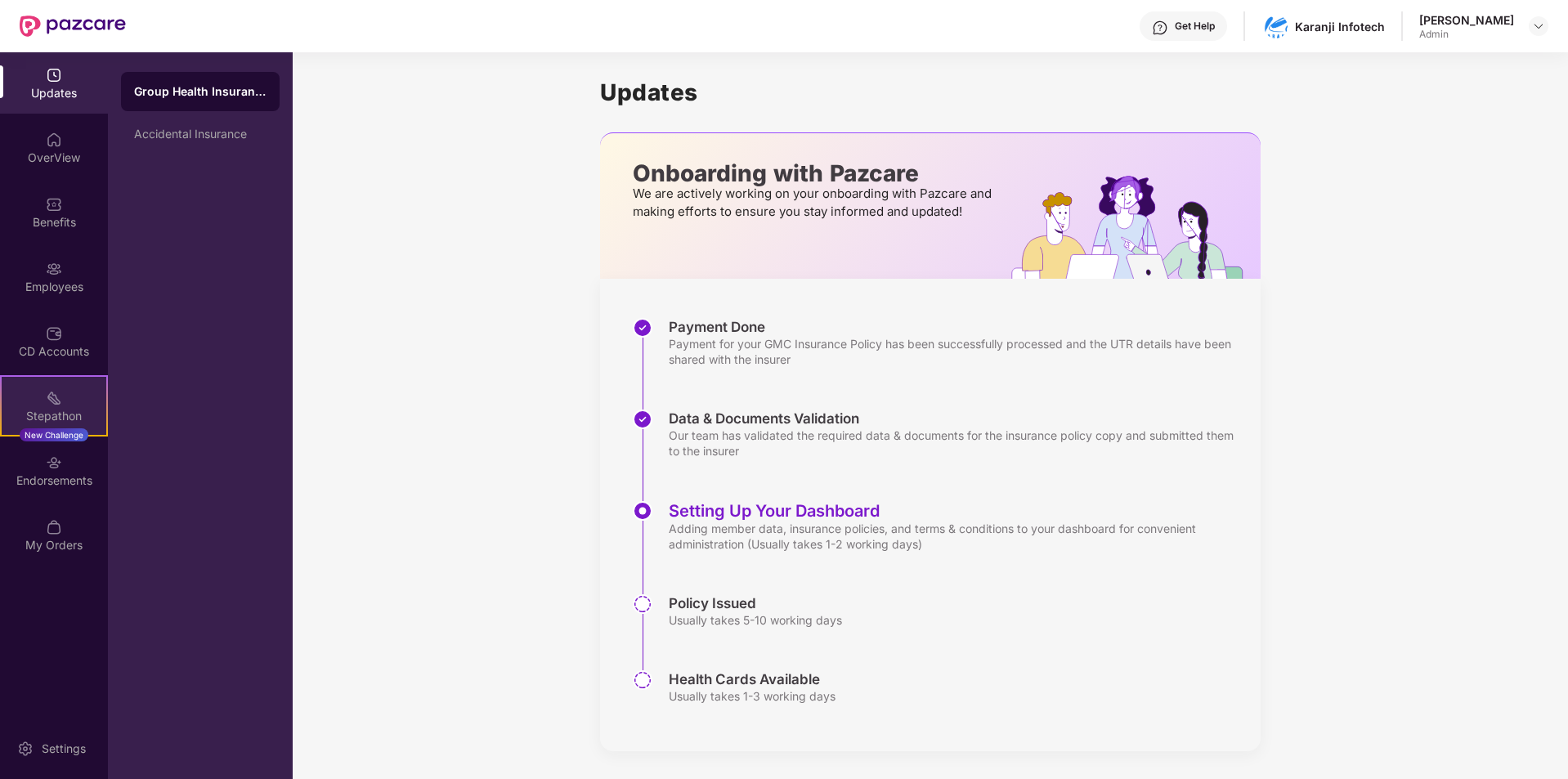
click at [46, 409] on div "Stepathon" at bounding box center [54, 416] width 105 height 16
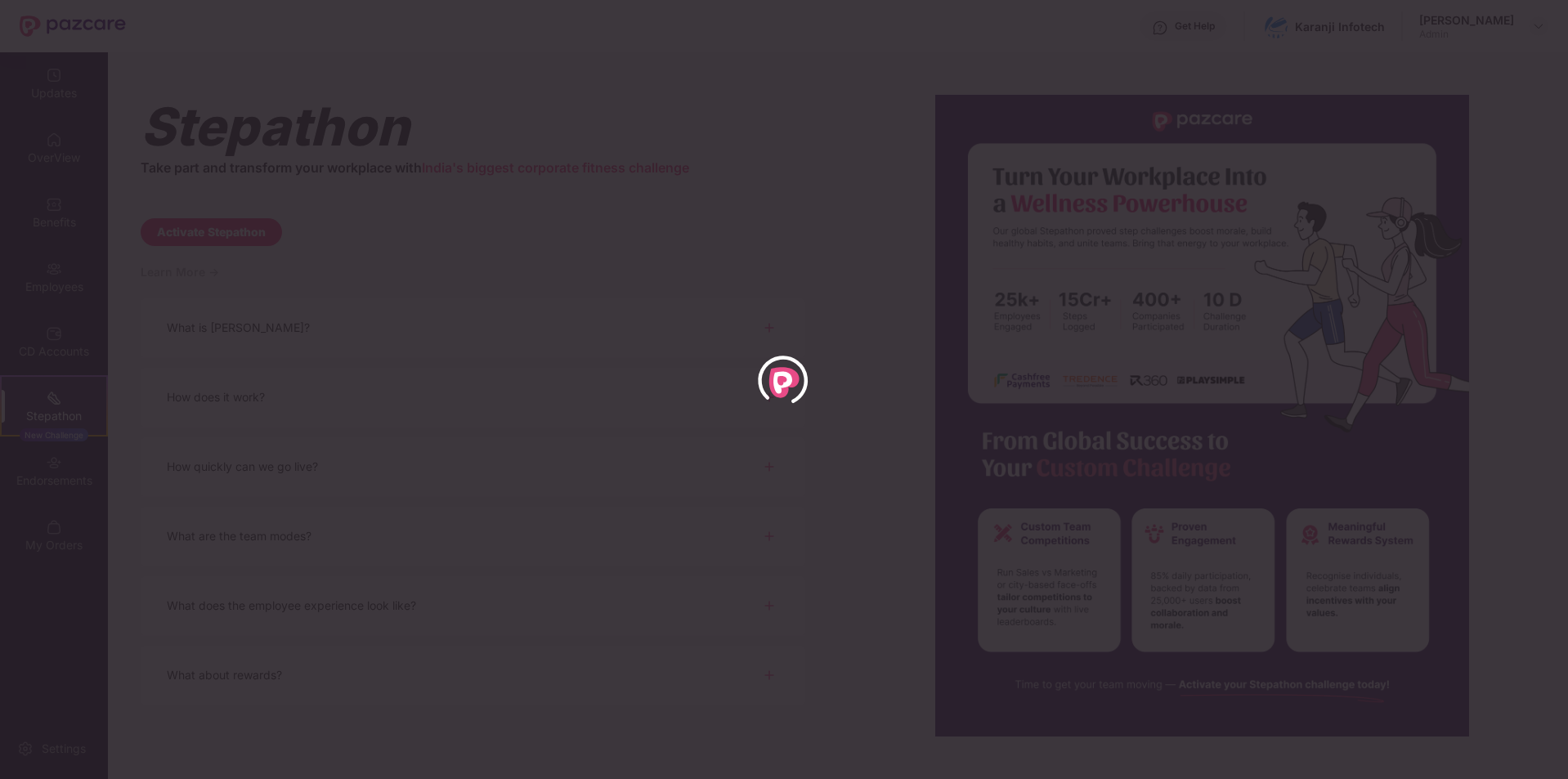
click at [671, 110] on div at bounding box center [784, 390] width 1568 height 779
click at [695, 138] on div at bounding box center [784, 390] width 1568 height 779
click at [696, 138] on div at bounding box center [784, 390] width 1568 height 779
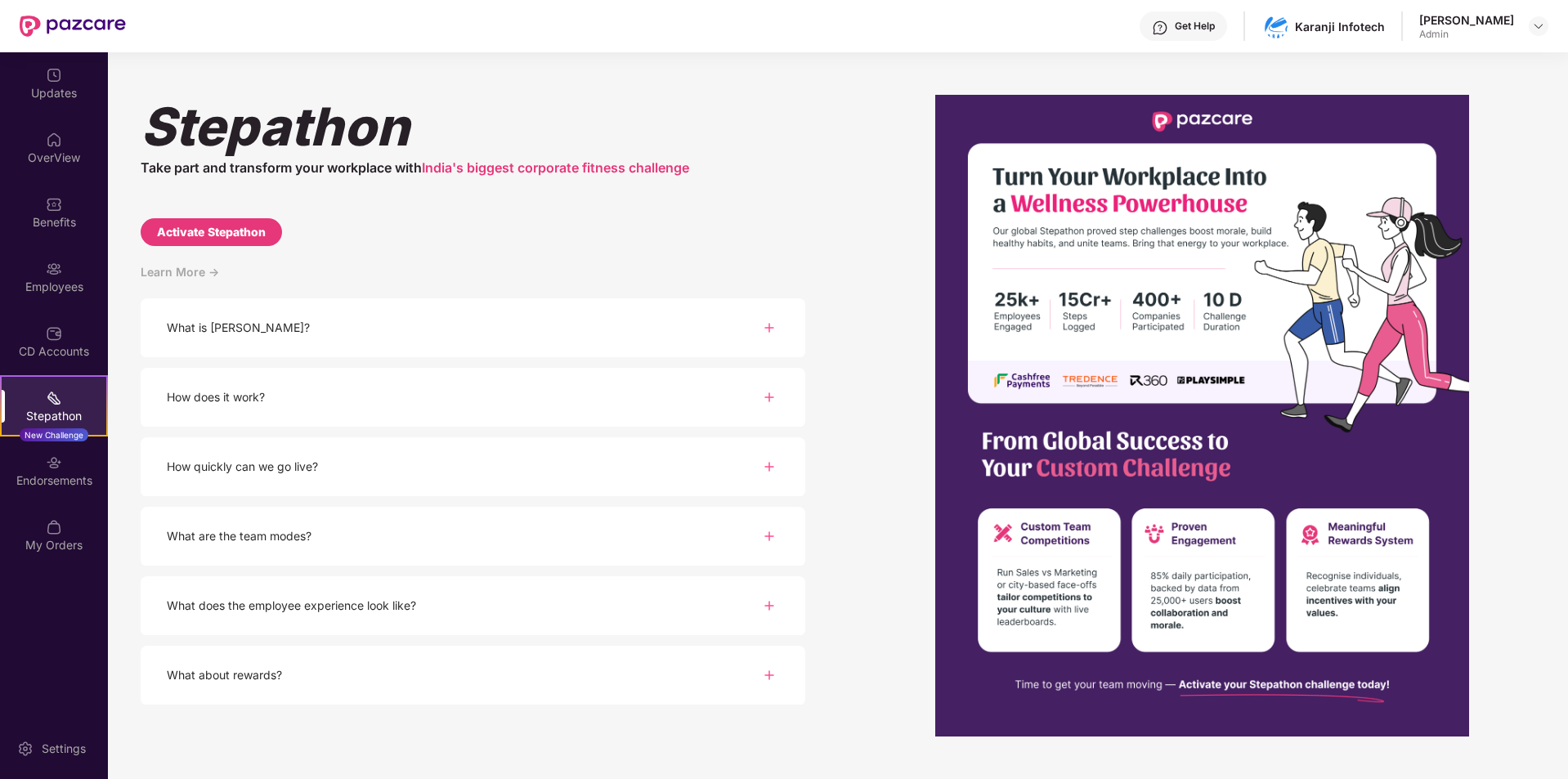
click at [488, 332] on div "What is Stepathon?" at bounding box center [473, 328] width 664 height 60
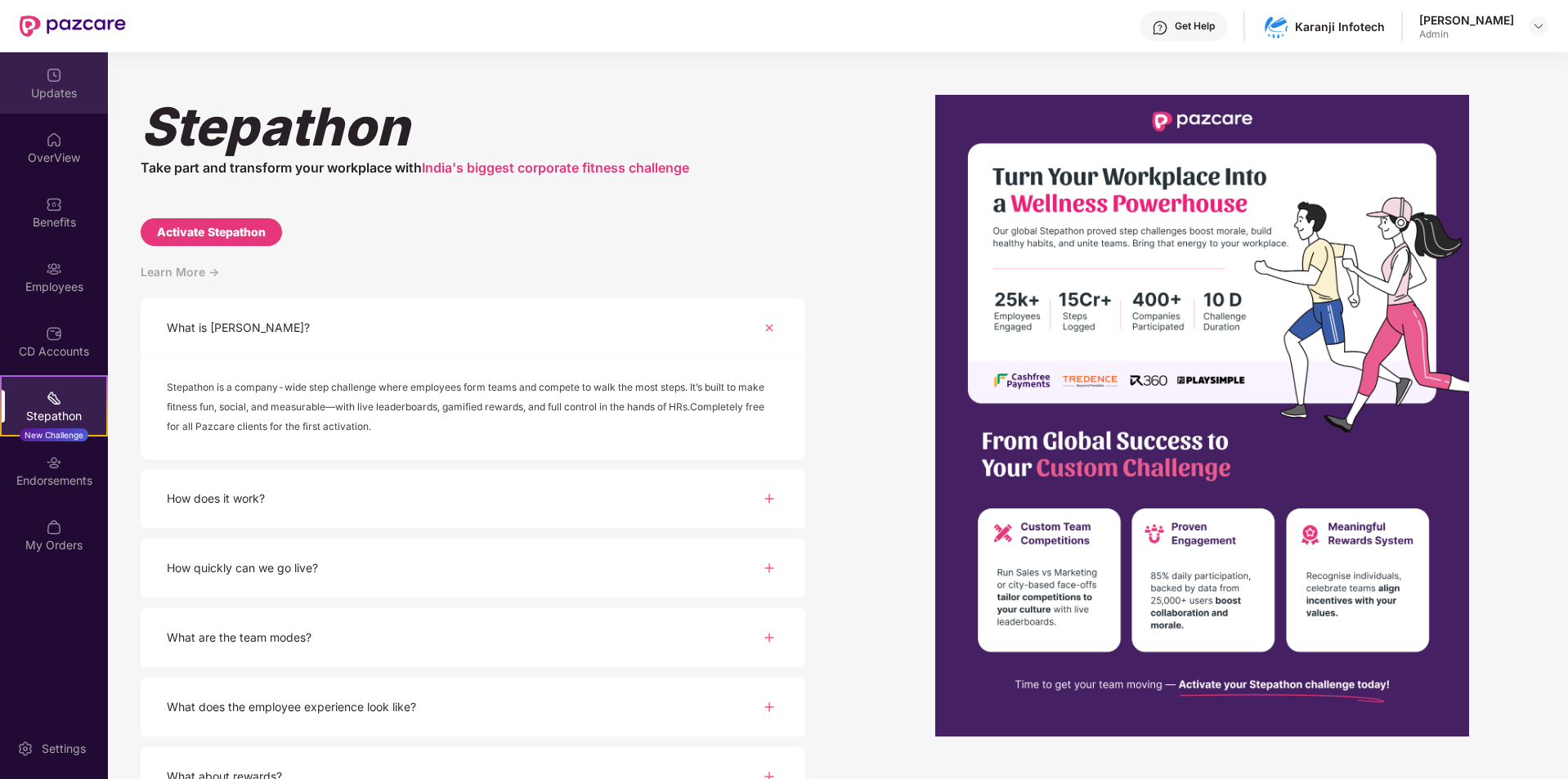
click at [55, 89] on div "Updates" at bounding box center [53, 93] width 108 height 16
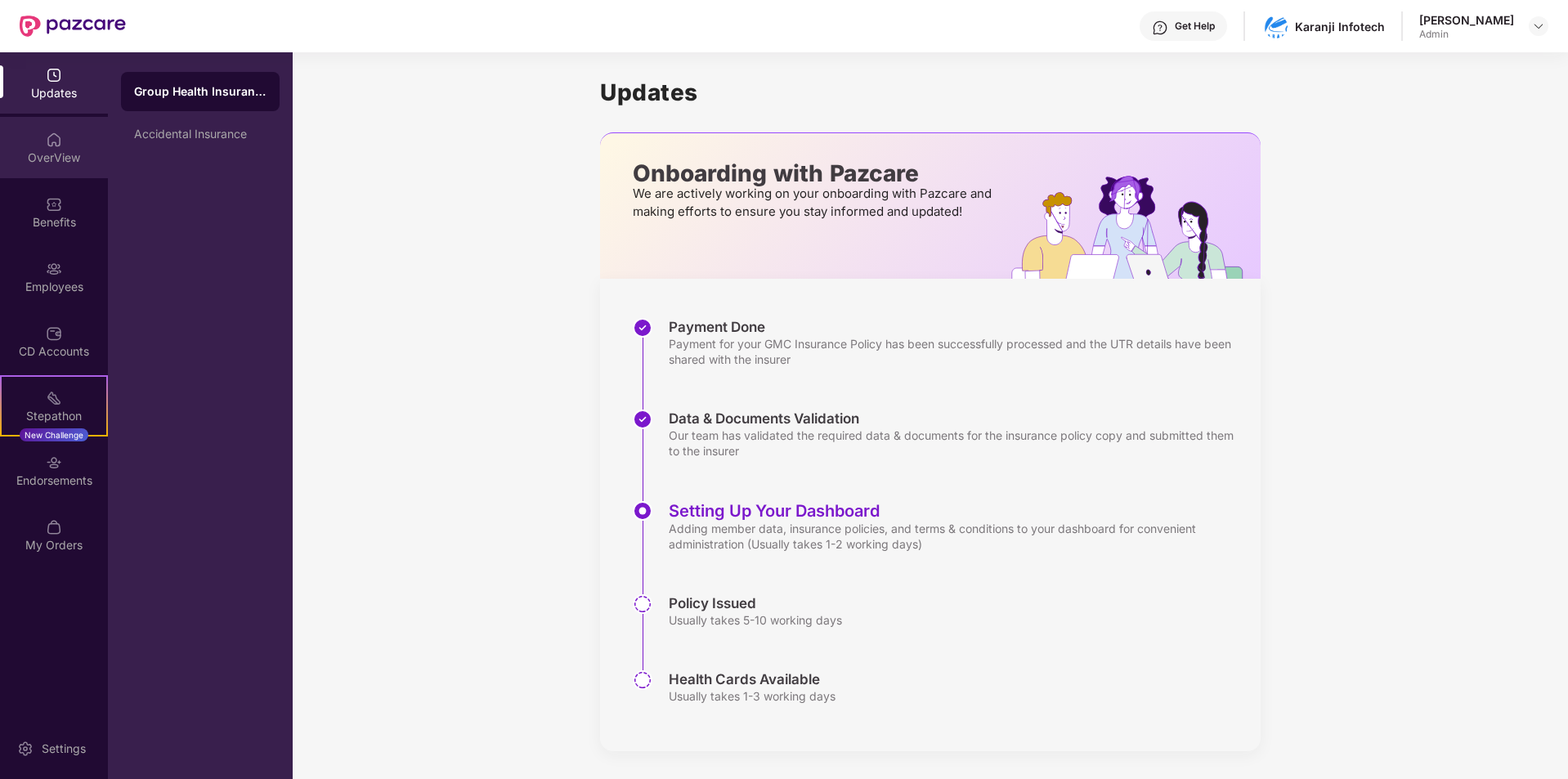
click at [41, 146] on div "OverView" at bounding box center [53, 147] width 108 height 61
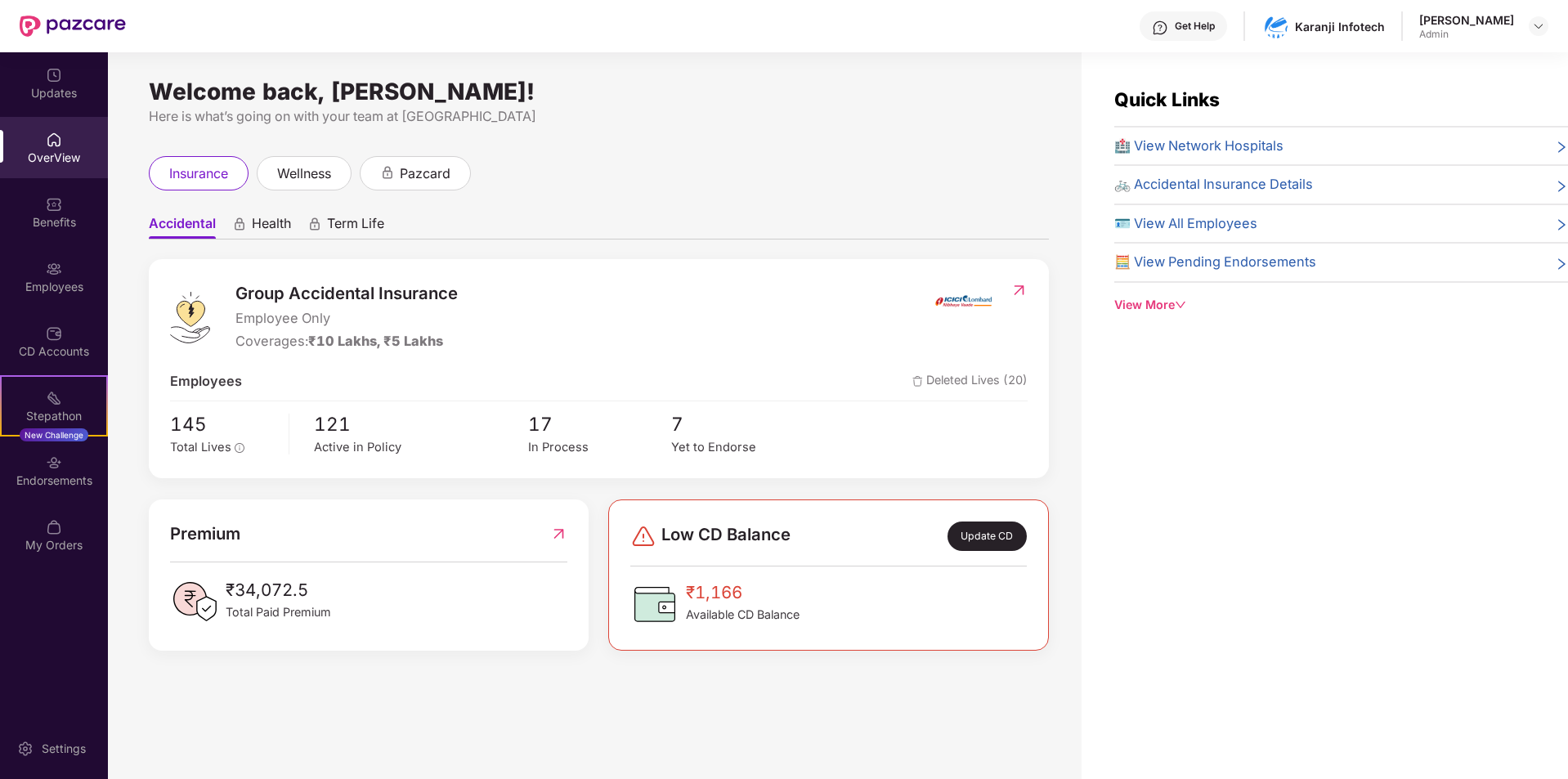
click at [1169, 305] on div "View More" at bounding box center [1341, 305] width 454 height 18
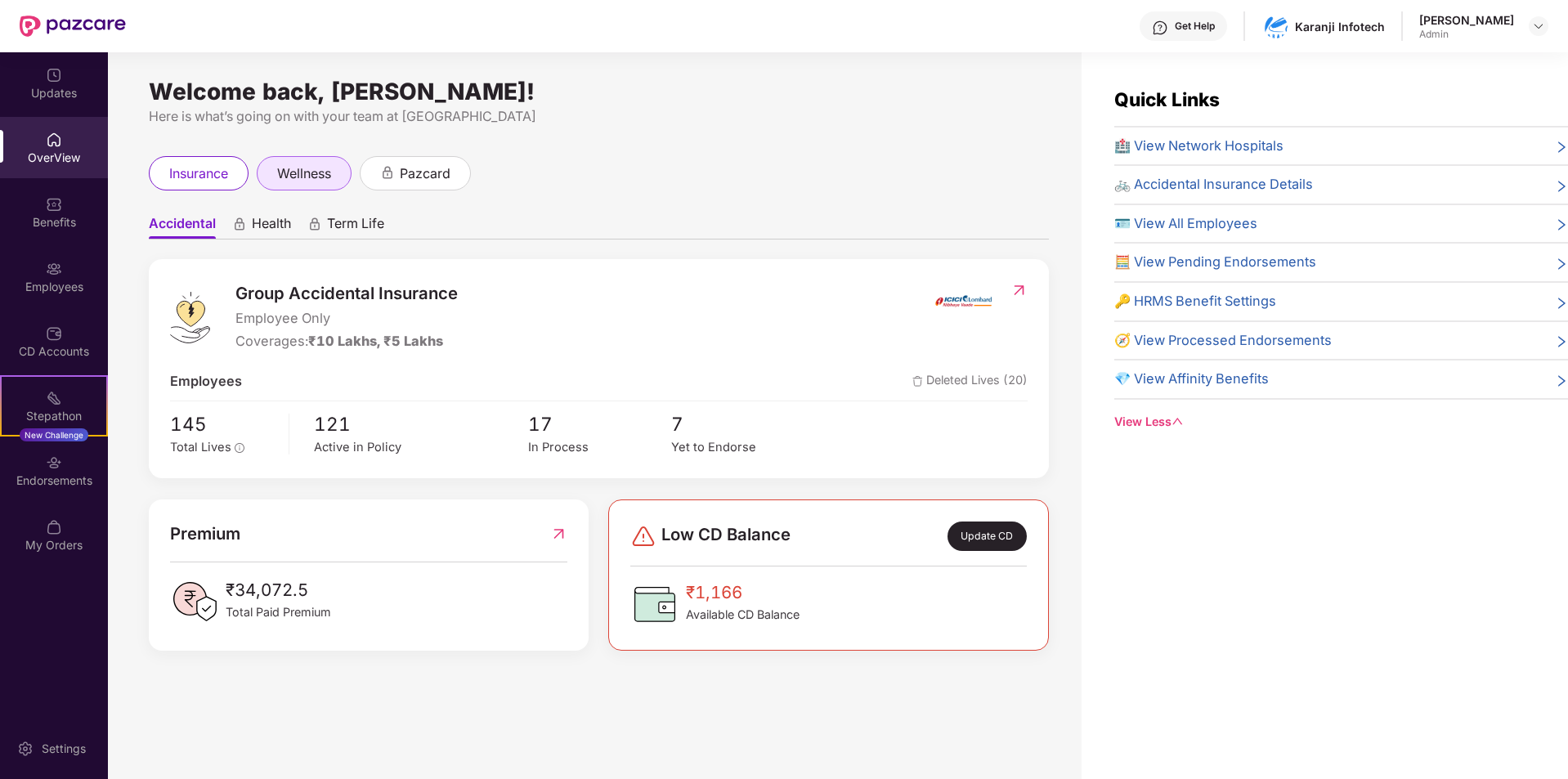
click at [293, 167] on span "wellness" at bounding box center [305, 174] width 54 height 21
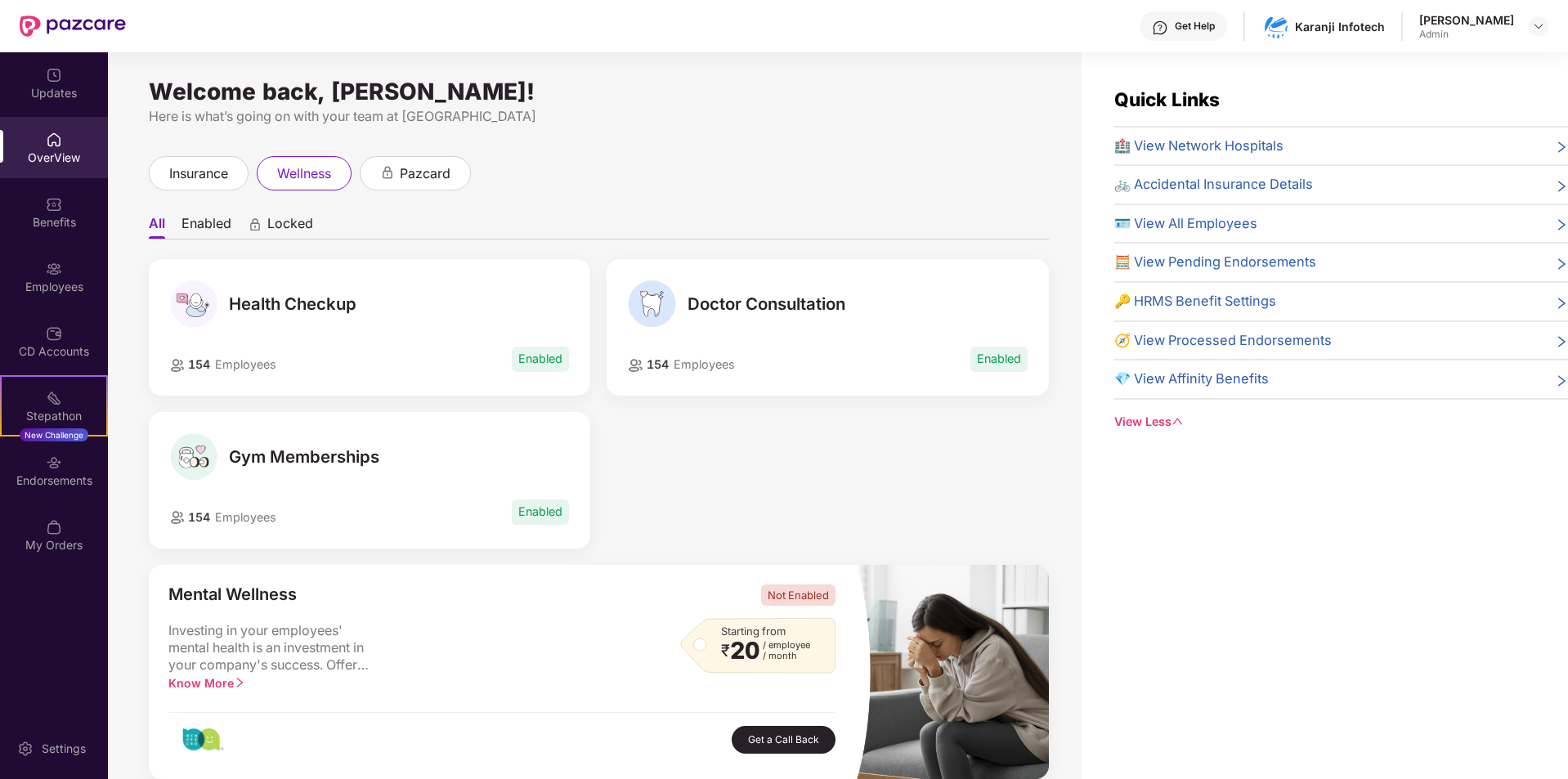
click at [304, 304] on span "Health Checkup" at bounding box center [292, 305] width 127 height 20
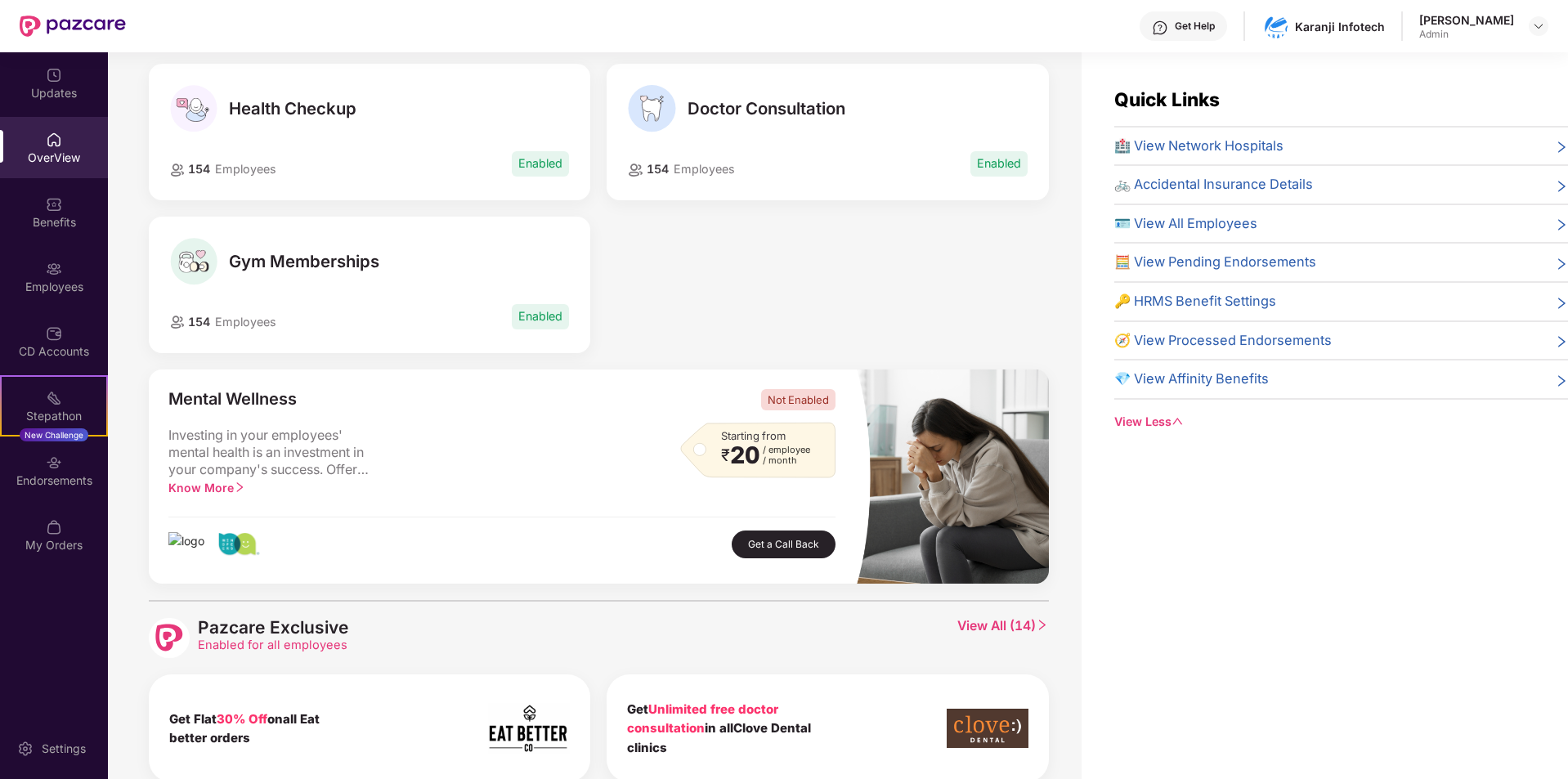
scroll to position [84, 0]
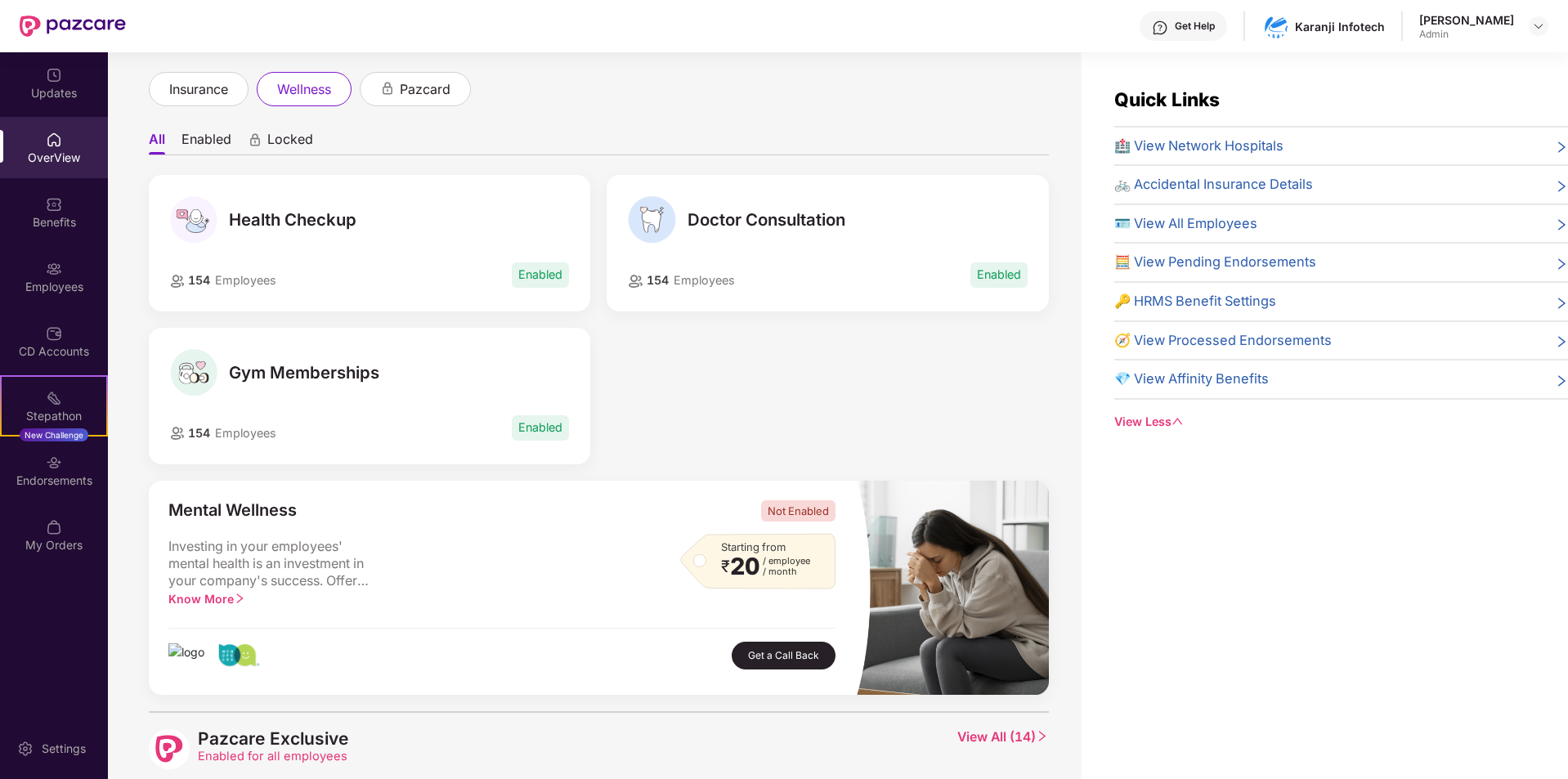
click at [329, 210] on span "Health Checkup" at bounding box center [292, 220] width 127 height 20
click at [715, 227] on span "Doctor Consultation" at bounding box center [766, 220] width 158 height 20
click at [224, 140] on li "Enabled" at bounding box center [206, 143] width 50 height 23
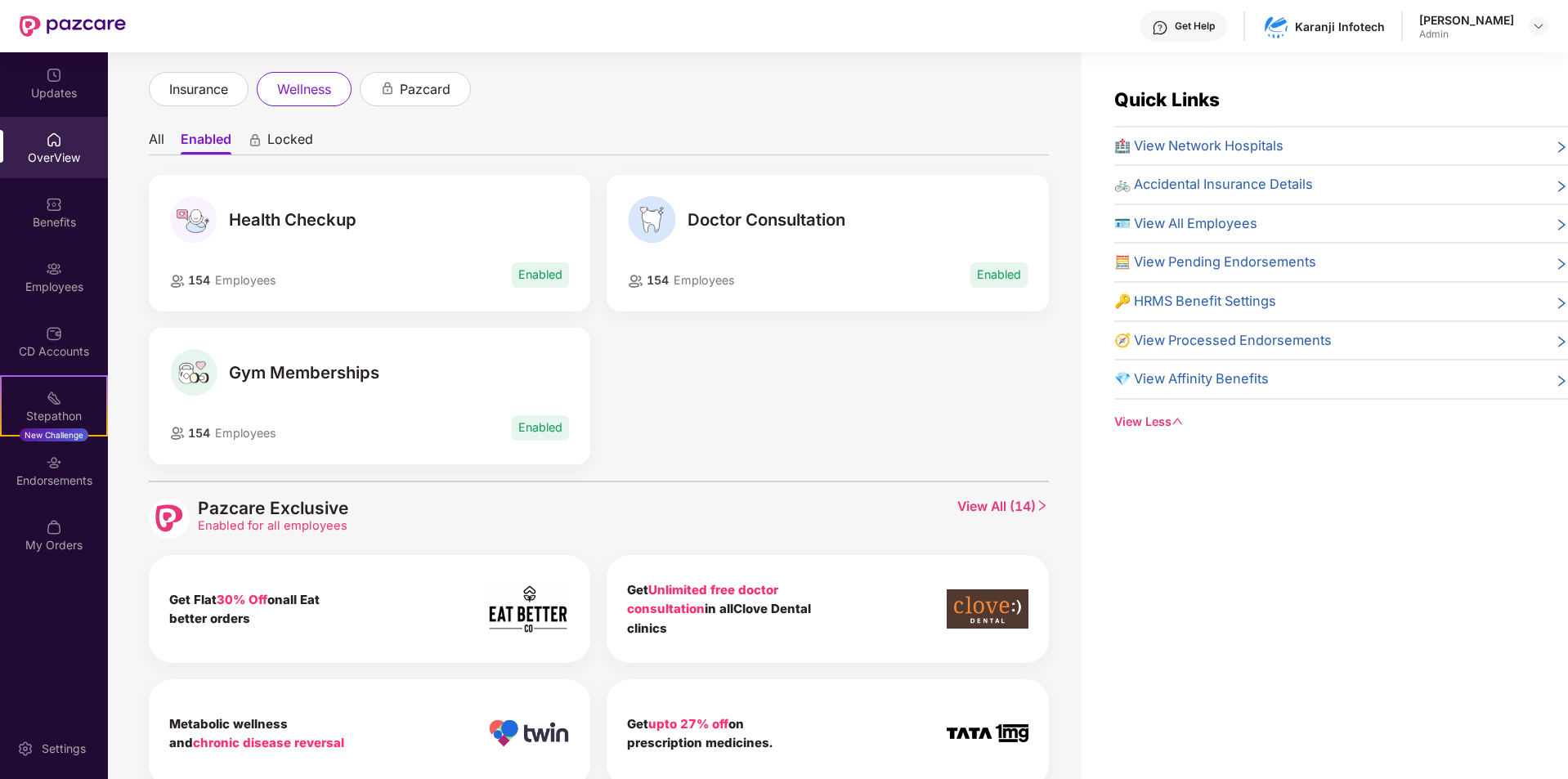
click at [148, 140] on div "Welcome back, Delna Sheryl Pinto! Here is what’s going on with your team at Paz…" at bounding box center [594, 426] width 973 height 746
click at [154, 141] on li "All" at bounding box center [156, 143] width 15 height 23
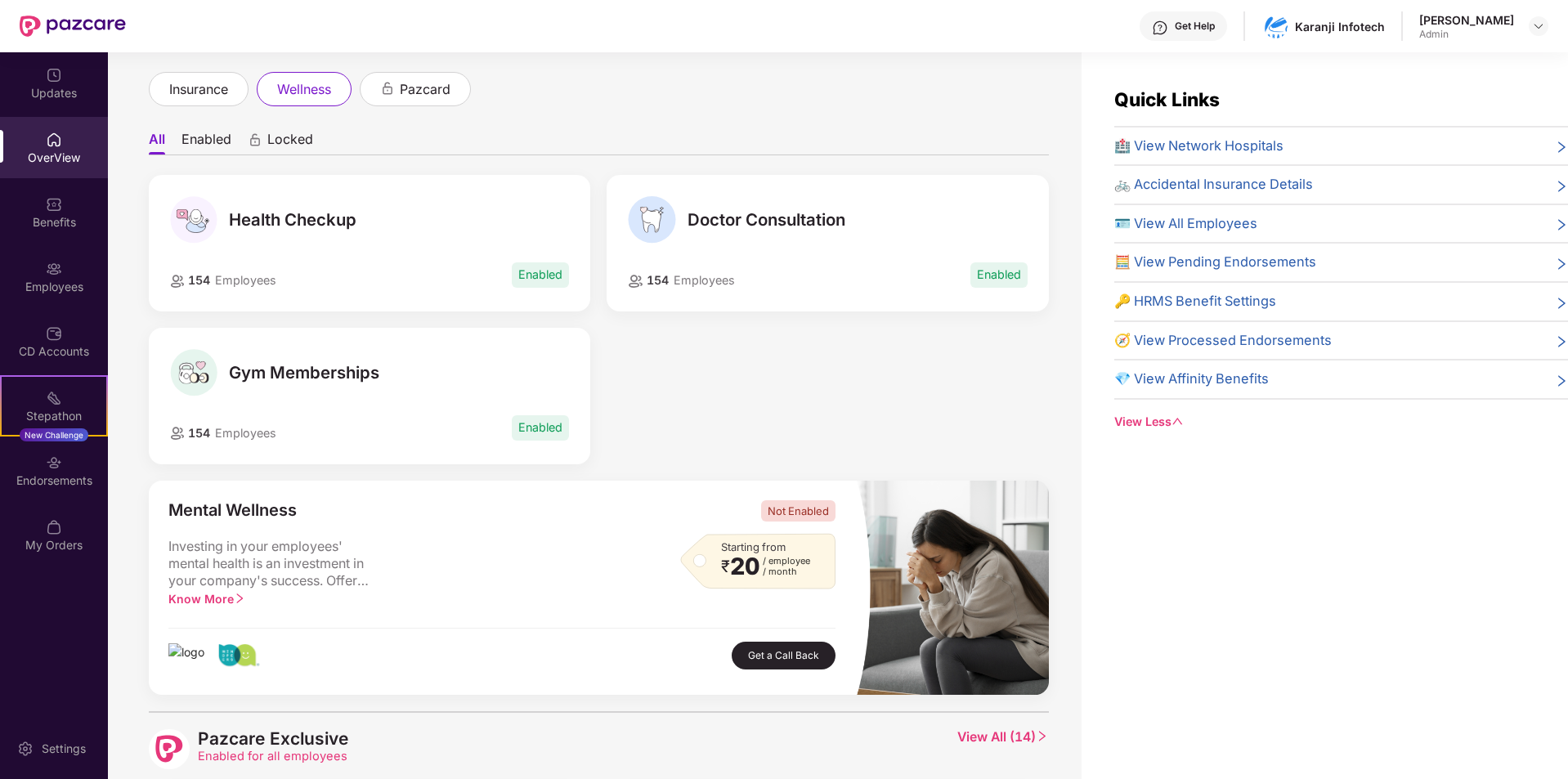
click at [284, 239] on div "Health Checkup" at bounding box center [370, 220] width 399 height 47
click at [204, 220] on img at bounding box center [193, 220] width 47 height 47
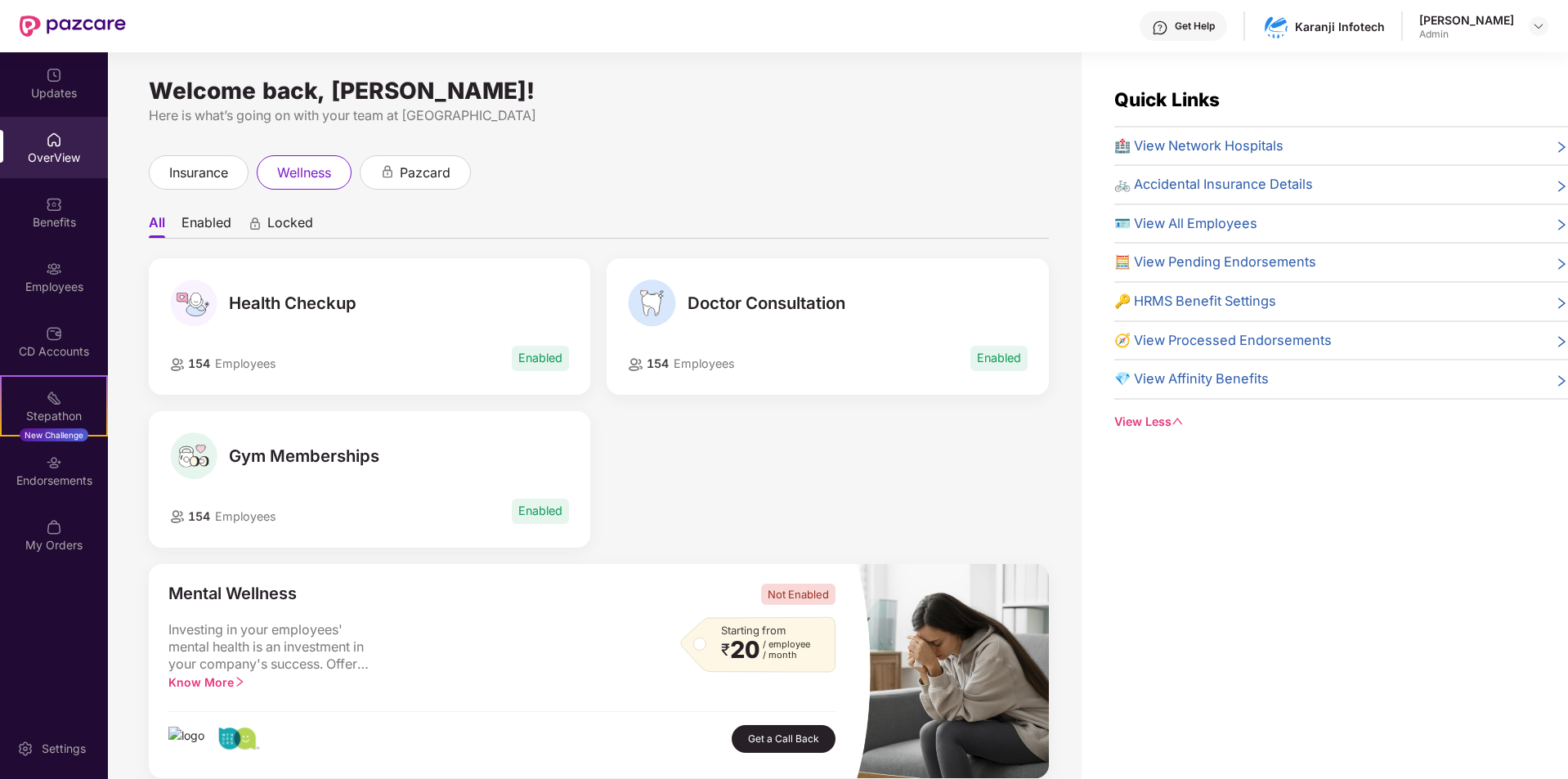
scroll to position [0, 0]
click at [1556, 184] on icon "right" at bounding box center [1561, 186] width 13 height 13
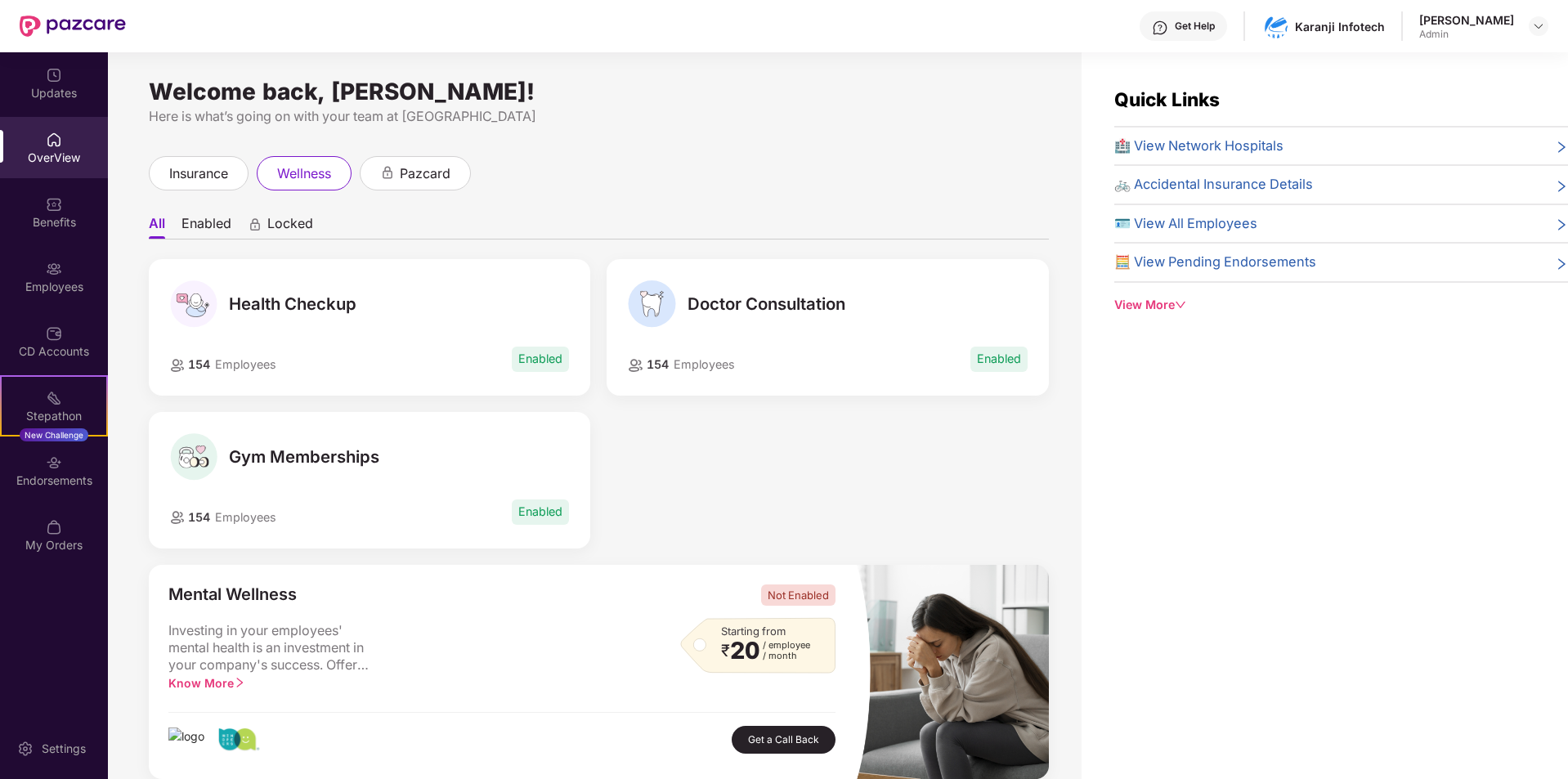
click at [1143, 302] on div "View More" at bounding box center [1341, 305] width 454 height 18
click at [787, 305] on span "Doctor Consultation" at bounding box center [766, 305] width 158 height 20
click at [803, 325] on div "Doctor Consultation" at bounding box center [828, 304] width 399 height 47
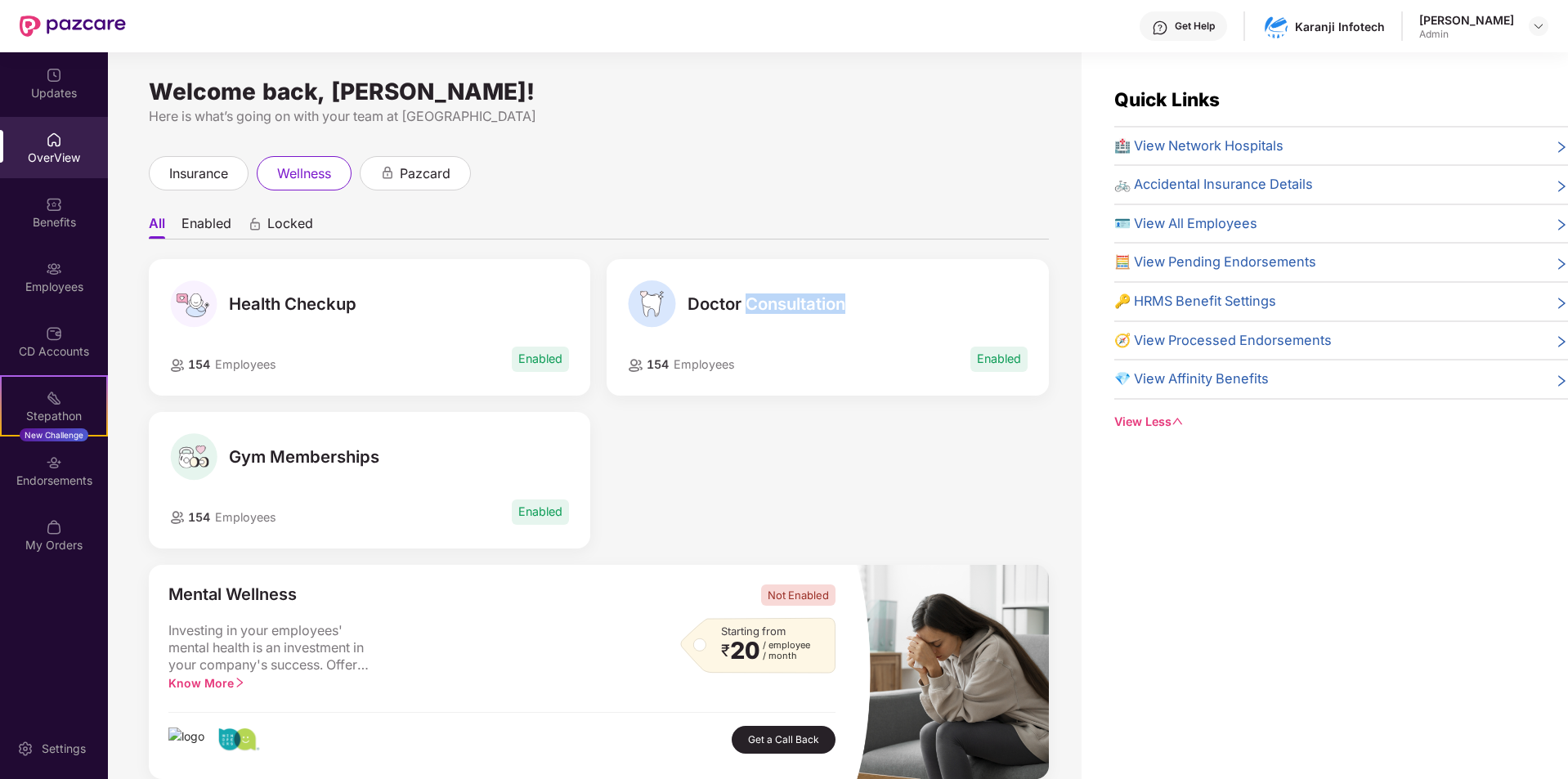
click at [803, 325] on div "Doctor Consultation" at bounding box center [828, 304] width 399 height 47
click at [748, 303] on span "Doctor Consultation" at bounding box center [766, 305] width 158 height 20
click at [181, 164] on span "insurance" at bounding box center [198, 174] width 59 height 21
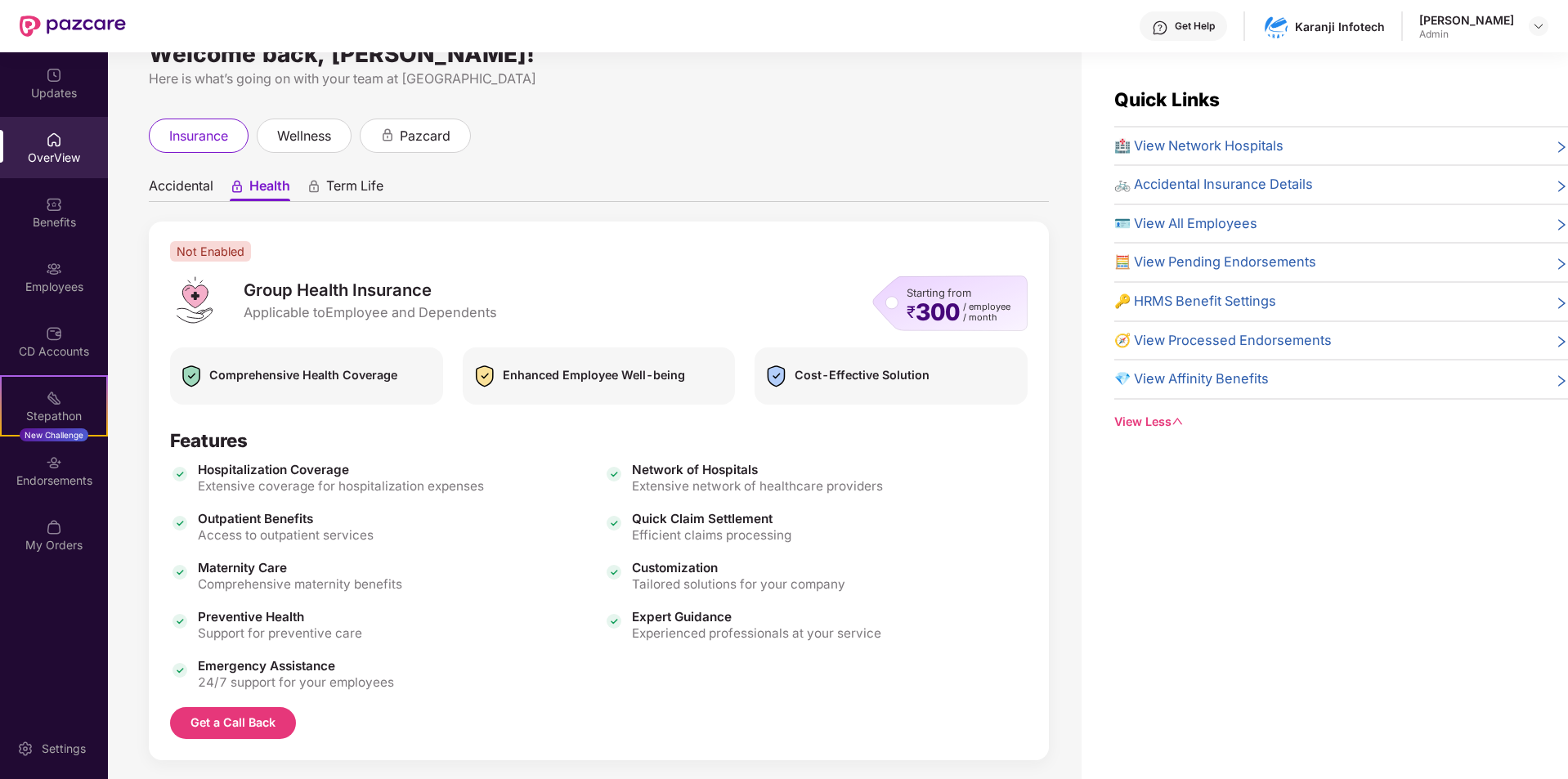
scroll to position [56, 0]
